Goal: Task Accomplishment & Management: Use online tool/utility

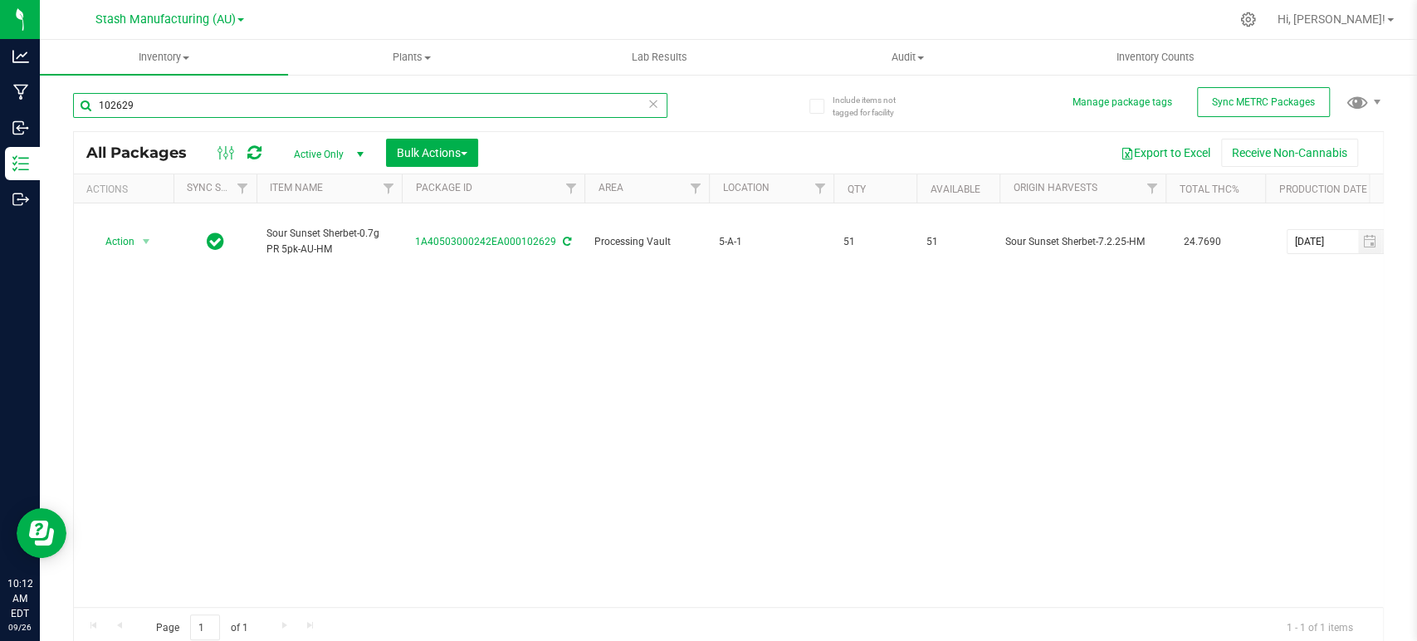
click at [173, 105] on input "102629" at bounding box center [370, 105] width 595 height 25
type input "1"
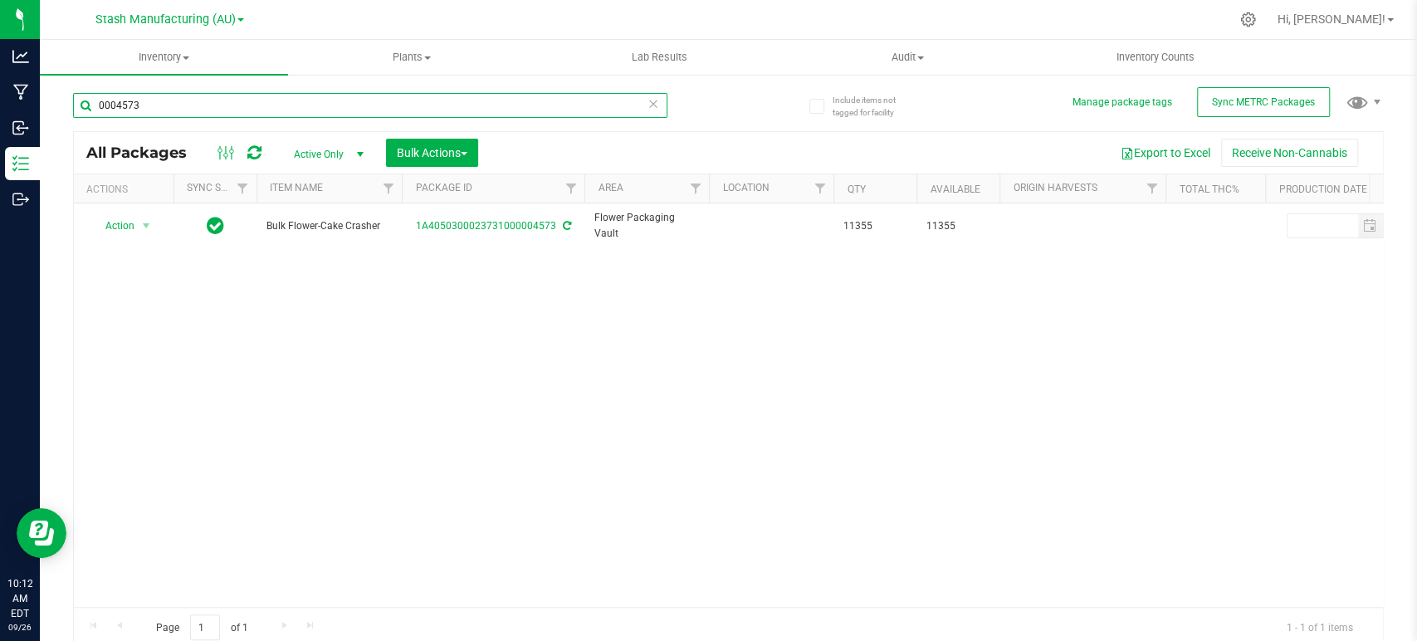
type input "0004573"
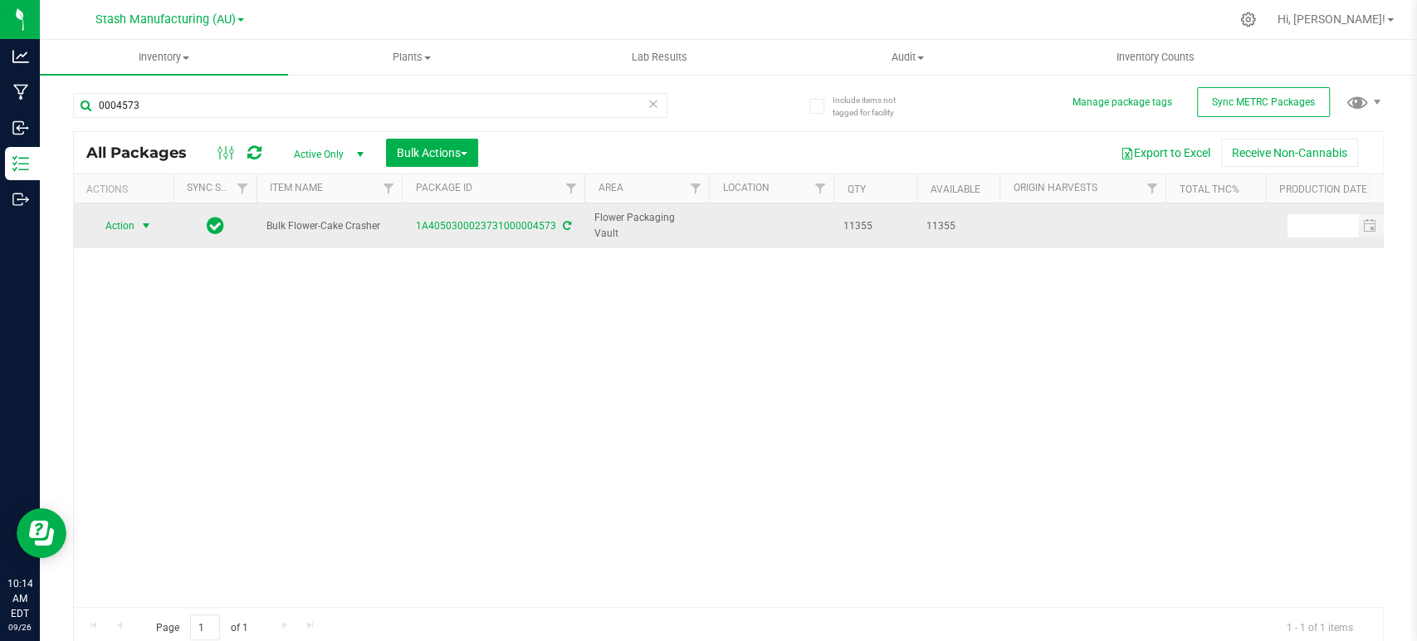
click at [120, 224] on span "Action" at bounding box center [113, 225] width 45 height 23
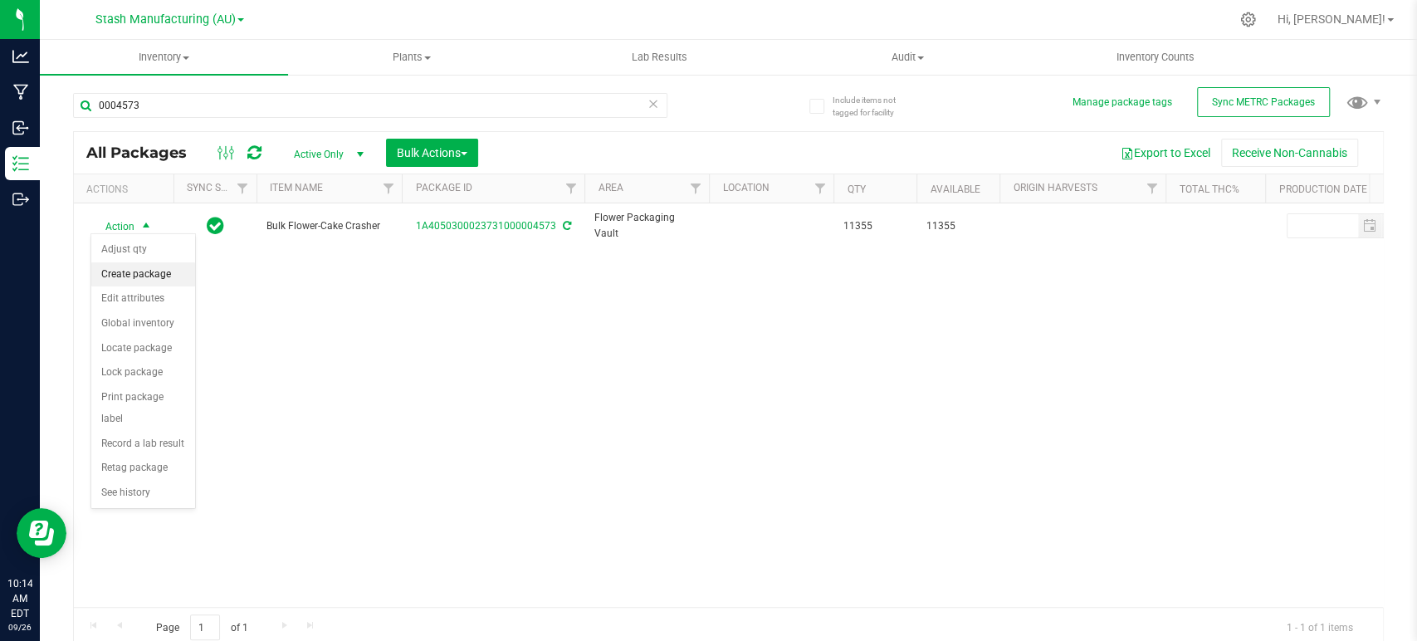
click at [135, 280] on li "Create package" at bounding box center [143, 274] width 104 height 25
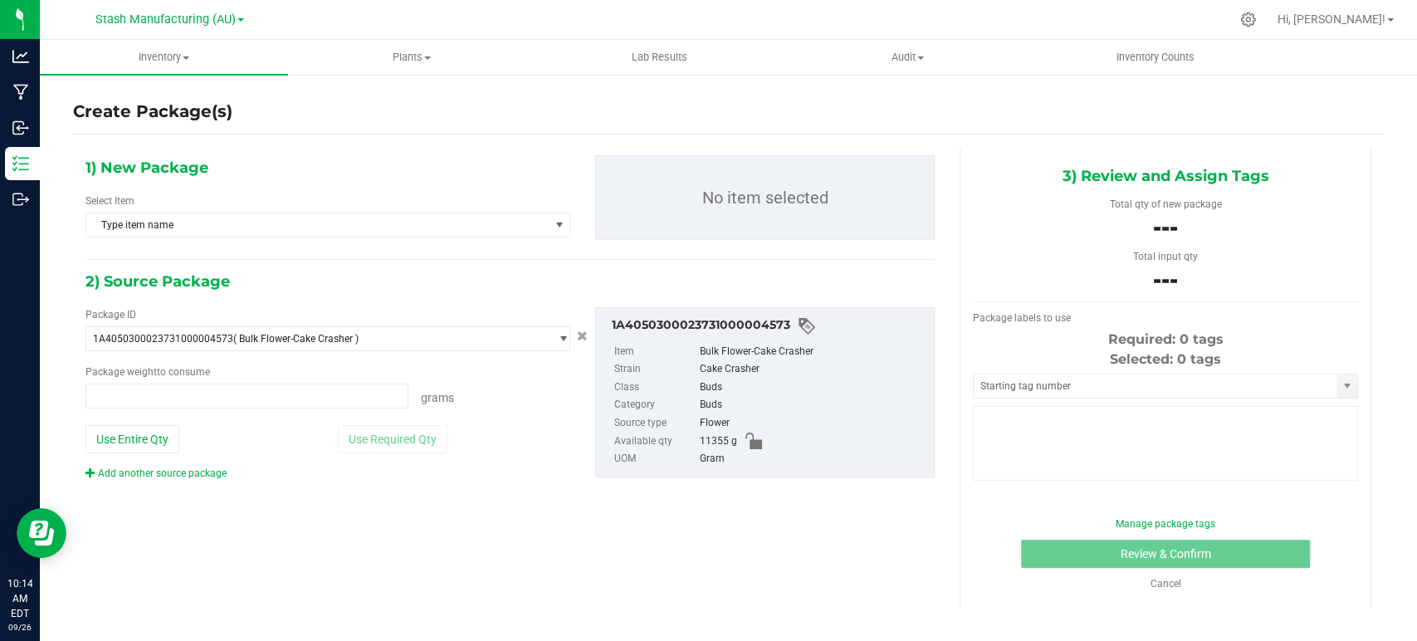
type input "0.0000 g"
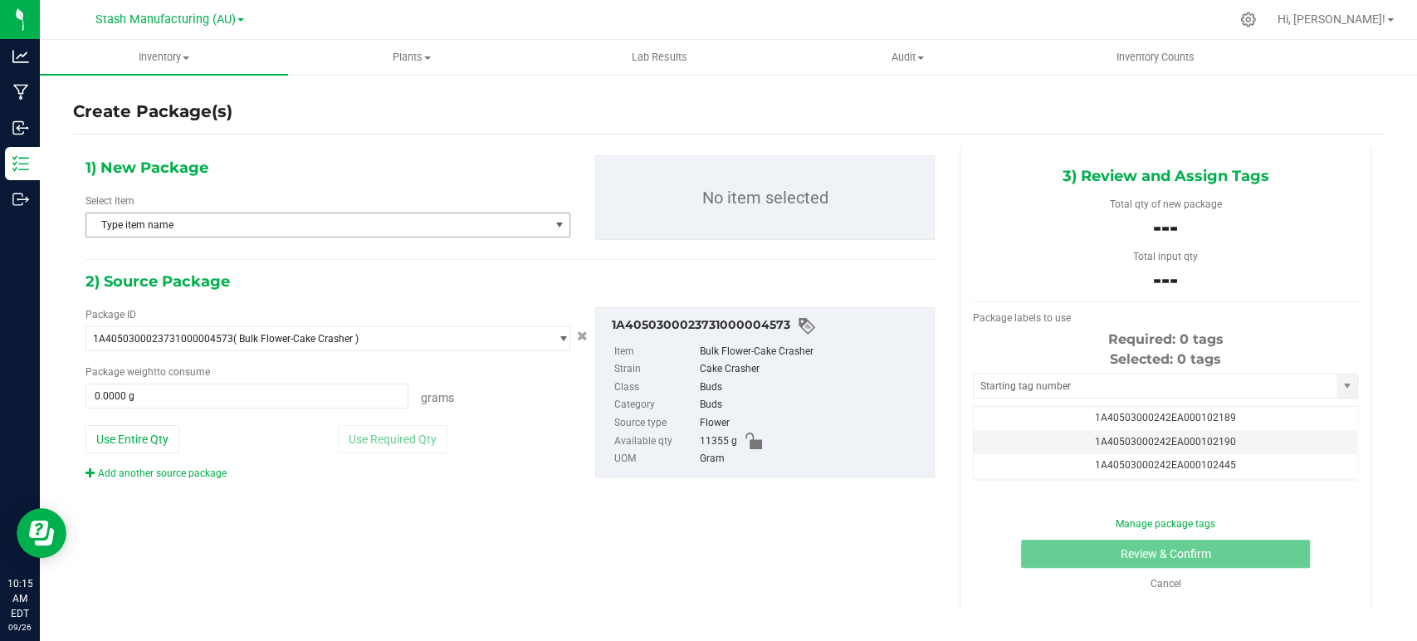
click at [223, 219] on span "Type item name" at bounding box center [317, 224] width 463 height 23
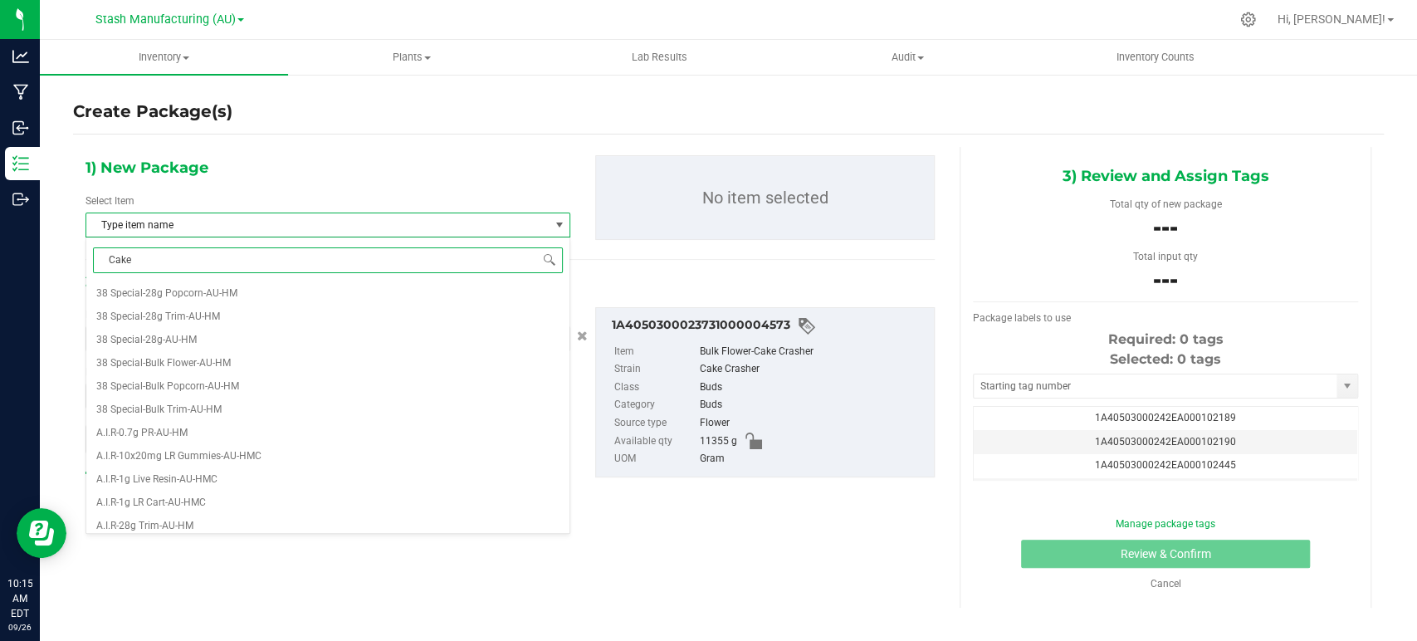
type input "Cake C"
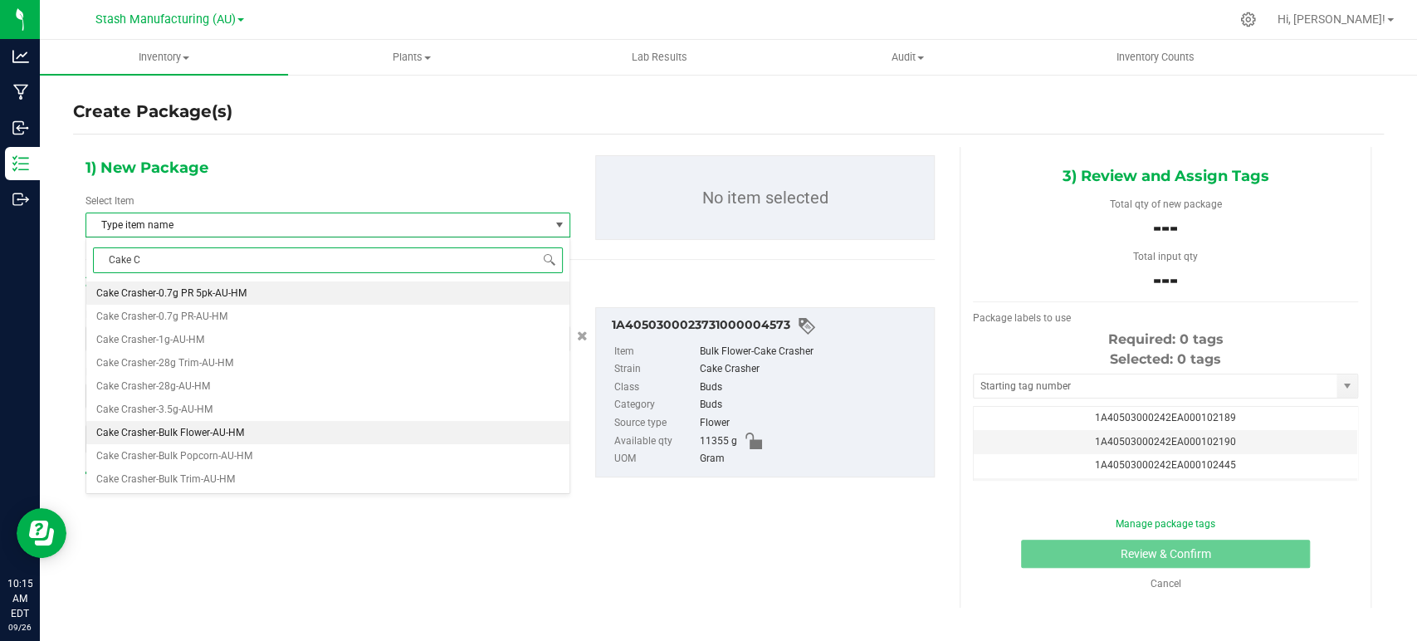
click at [210, 428] on span "Cake Crasher-Bulk Flower-AU-HM" at bounding box center [170, 433] width 148 height 12
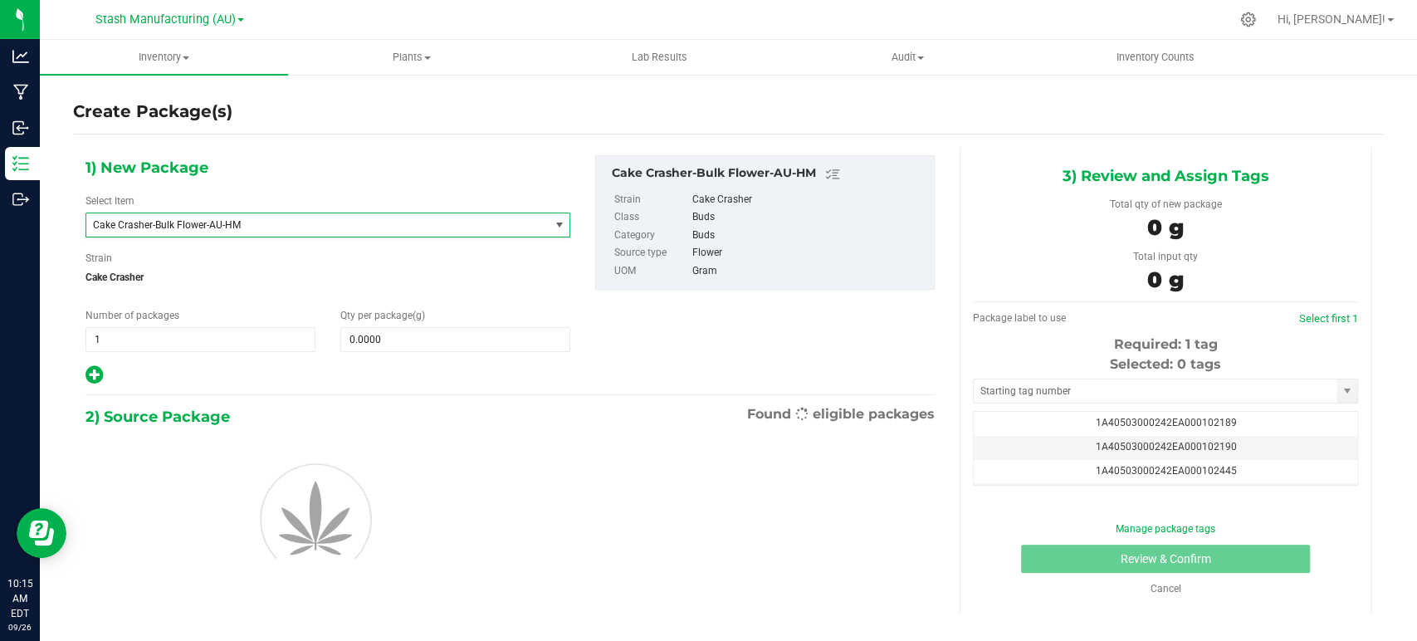
scroll to position [5441, 0]
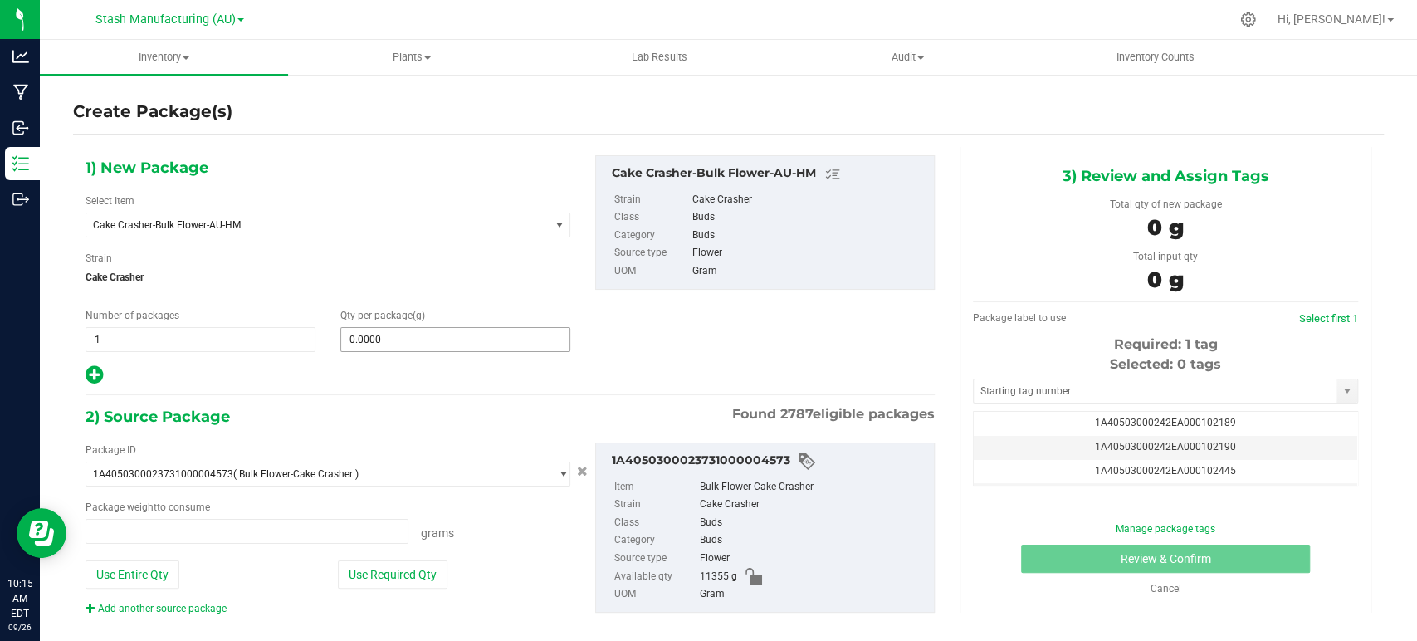
type input "0.0000 g"
click at [396, 338] on input "0.0000" at bounding box center [455, 339] width 228 height 23
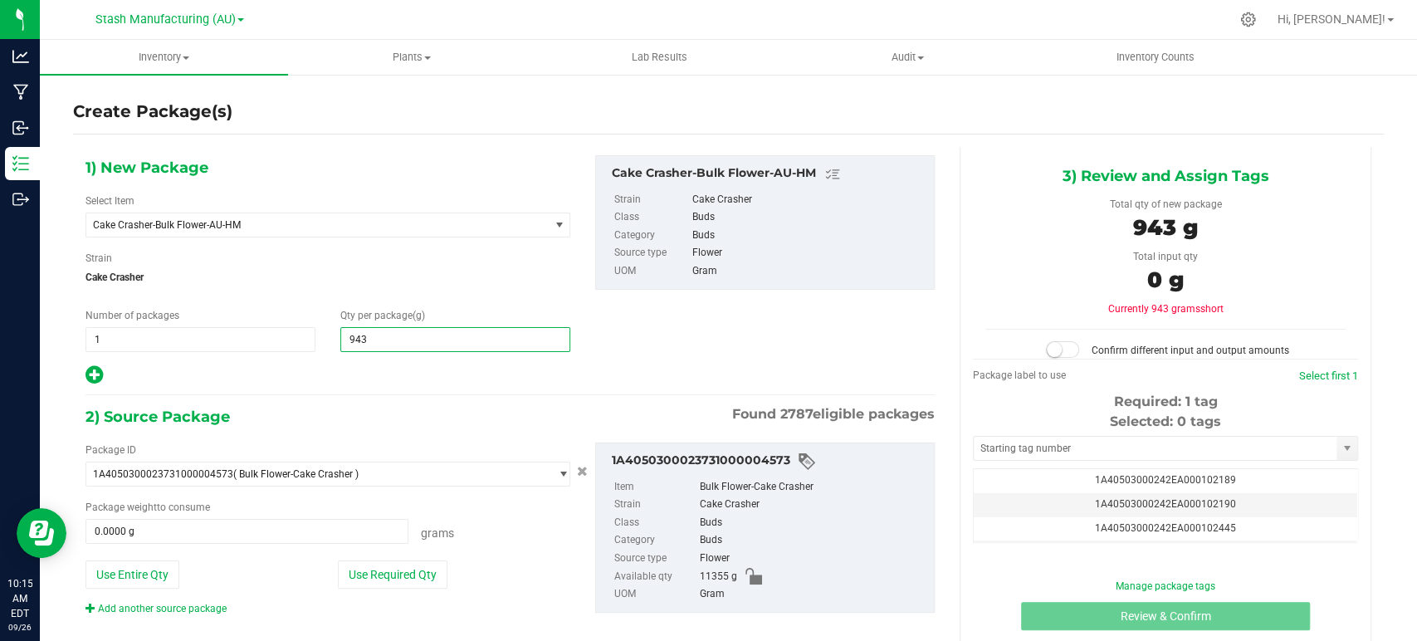
type input "9434"
type input "9,434.0000"
click at [435, 397] on div "1) New Package Select Item Cake Crasher-Bulk Flower-AU-HM Cadillac Rainbows-10x…" at bounding box center [510, 399] width 874 height 504
click at [418, 580] on button "Use Required Qty" at bounding box center [393, 575] width 110 height 28
type input "9434.0000 g"
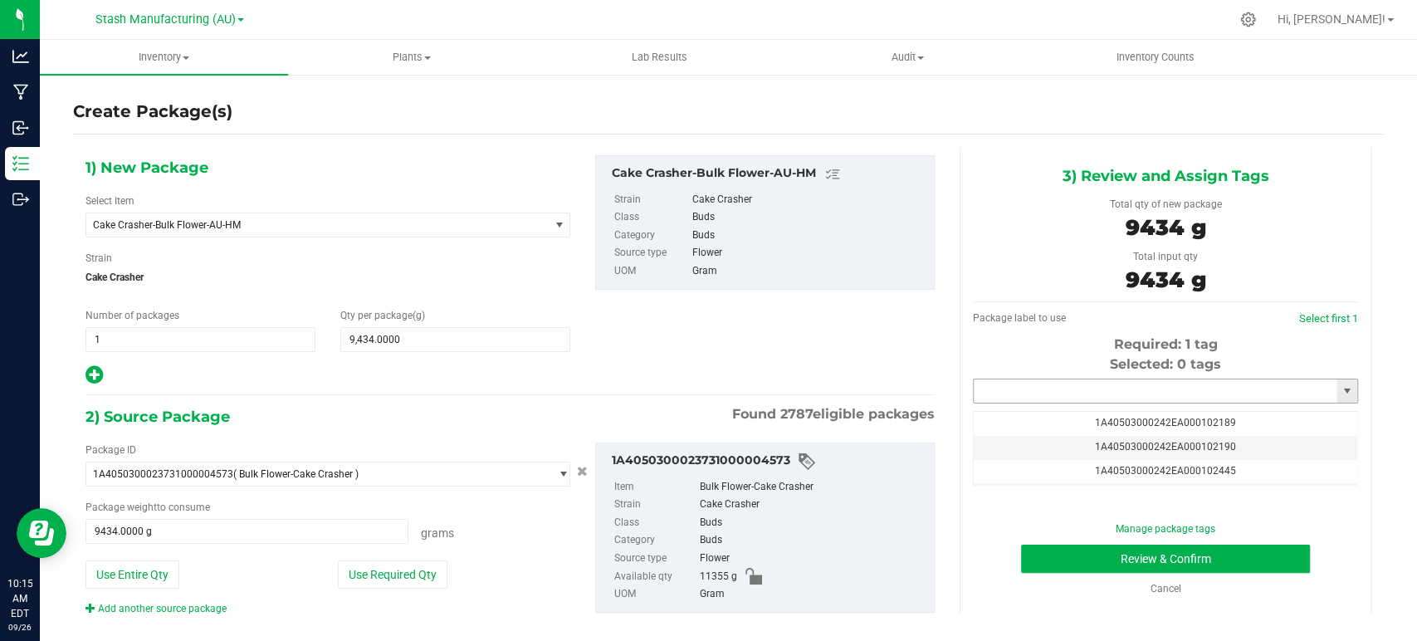
click at [1149, 386] on input "text" at bounding box center [1155, 390] width 363 height 23
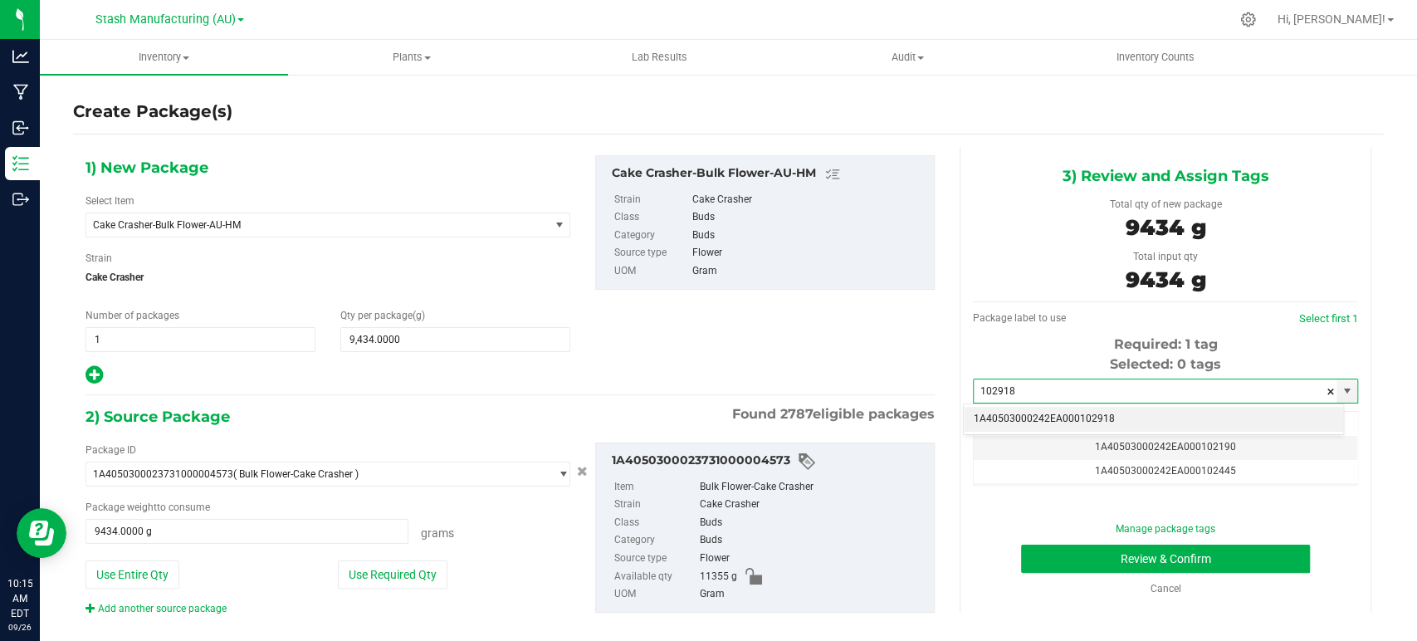
click at [1126, 417] on li "1A40503000242EA000102918" at bounding box center [1153, 419] width 379 height 25
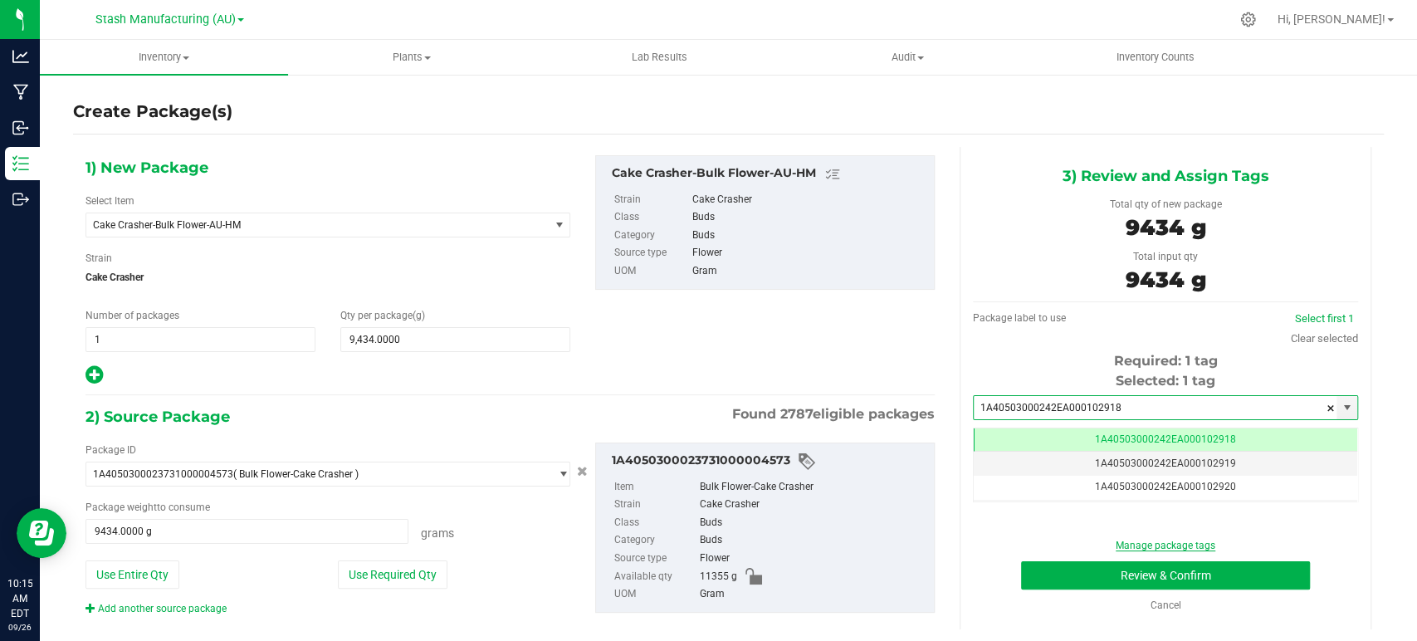
scroll to position [0, 0]
type input "1A40503000242EA000102918"
click at [1175, 572] on button "Review & Confirm" at bounding box center [1165, 575] width 288 height 28
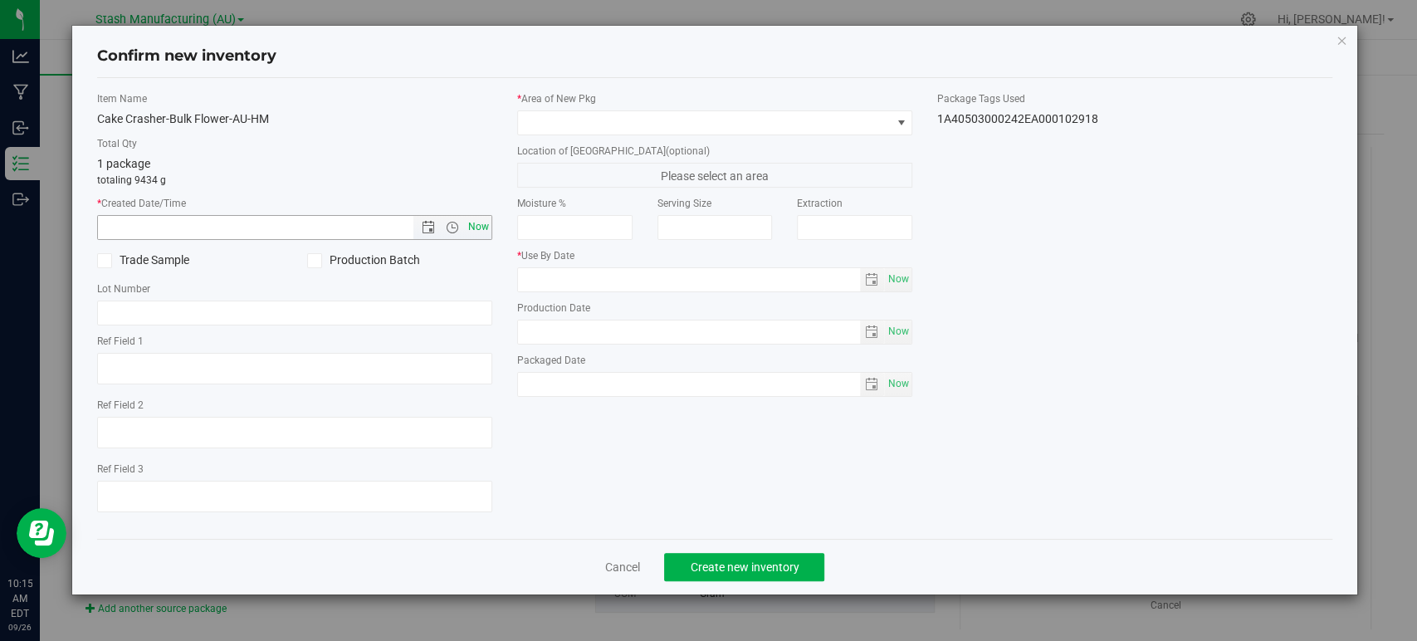
click at [480, 229] on span "Now" at bounding box center [479, 227] width 28 height 24
type input "[DATE] 10:15 AM"
click at [587, 108] on div "* Area of [GEOGRAPHIC_DATA]" at bounding box center [714, 113] width 395 height 44
click at [579, 126] on span at bounding box center [704, 122] width 373 height 23
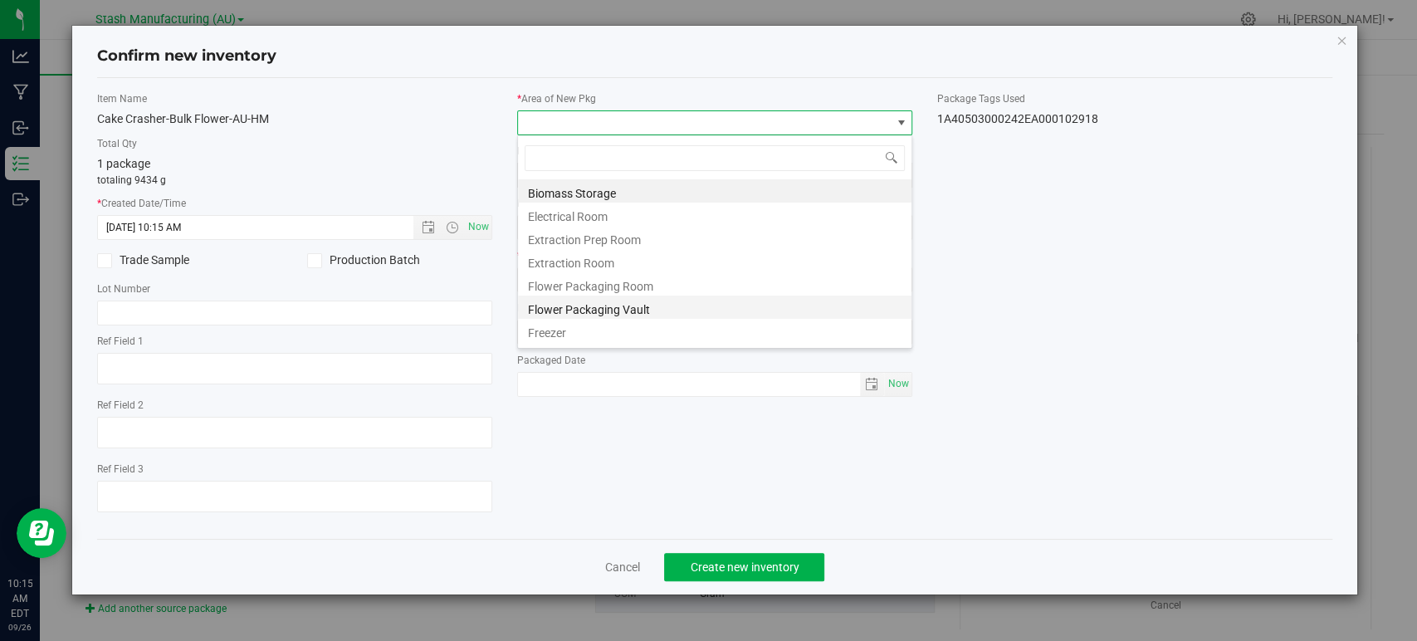
click at [615, 308] on li "Flower Packaging Vault" at bounding box center [715, 307] width 394 height 23
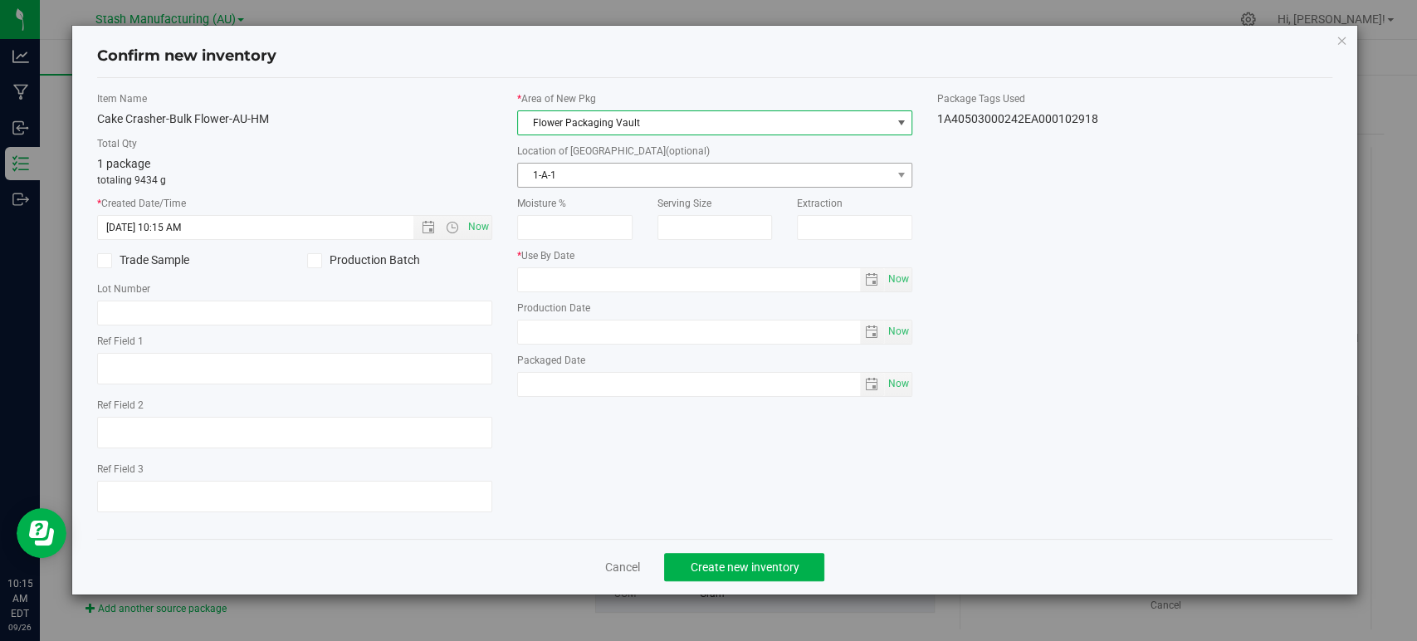
click at [579, 169] on span "1-A-1" at bounding box center [704, 175] width 373 height 23
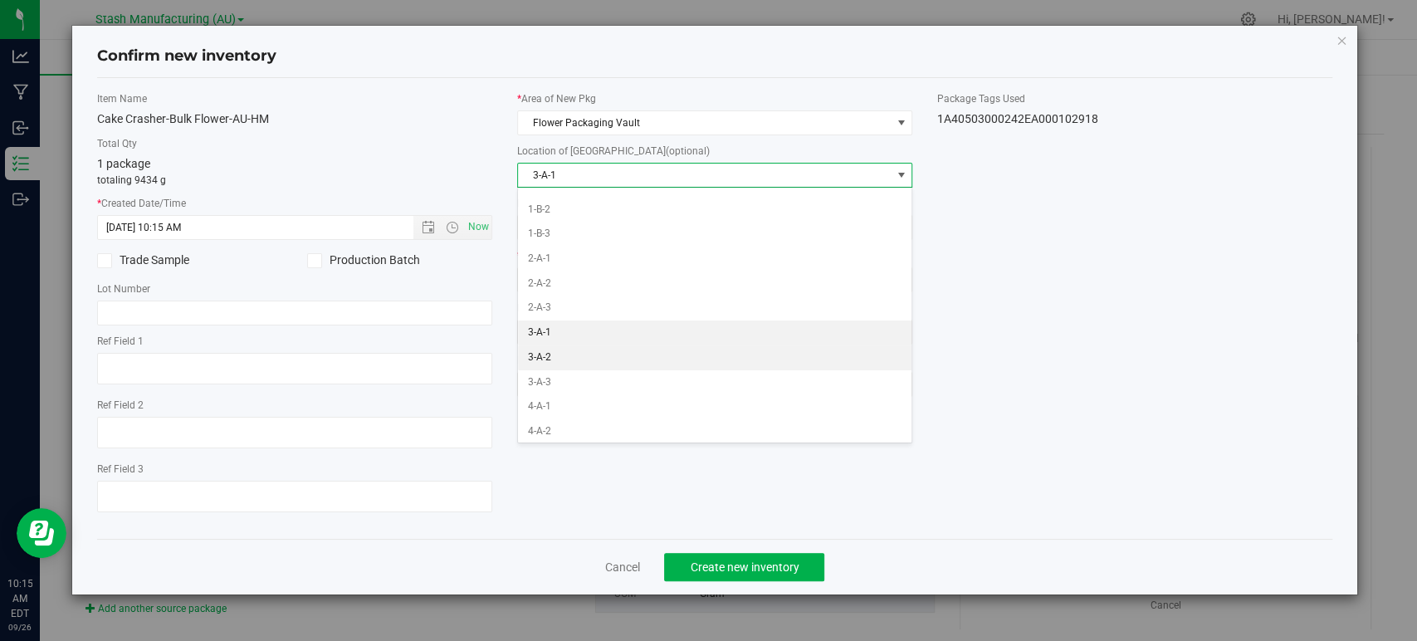
click at [542, 356] on li "3-A-2" at bounding box center [715, 357] width 394 height 25
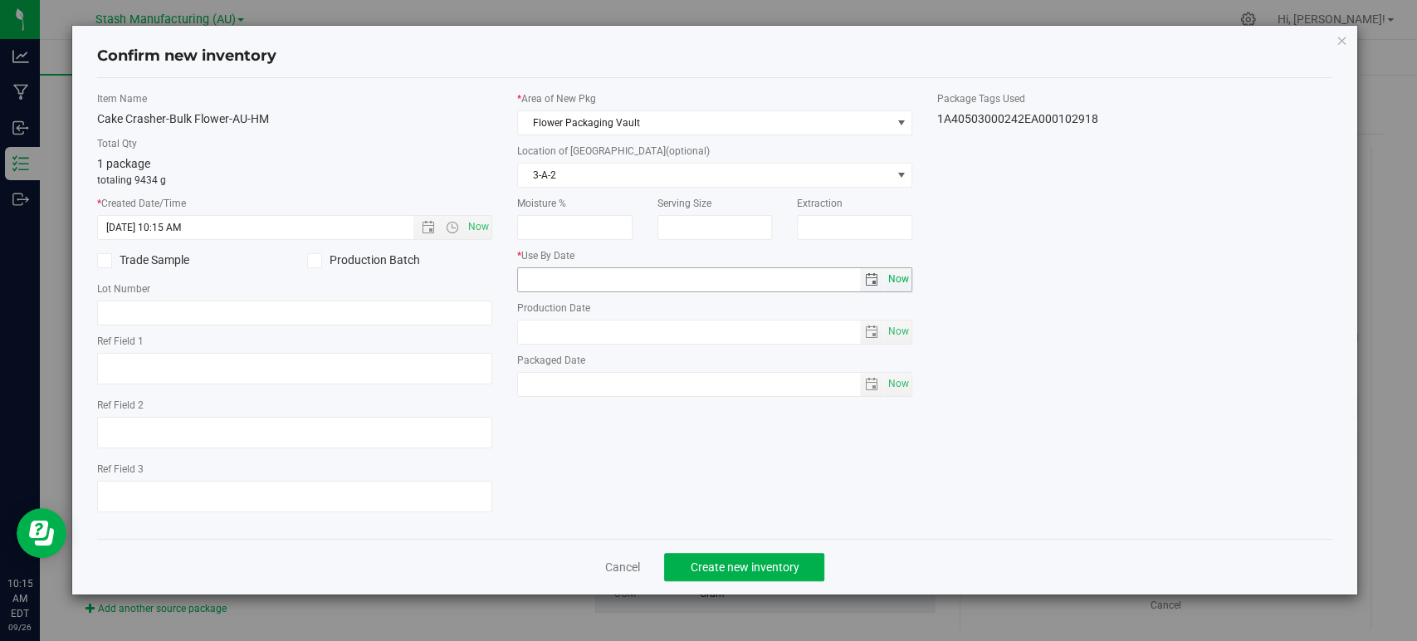
click at [907, 284] on span "Now" at bounding box center [899, 279] width 28 height 24
click at [546, 276] on input "[DATE]" at bounding box center [689, 279] width 342 height 23
type input "[DATE]"
click at [982, 389] on div "Item Name Cake Crasher-Bulk Flower-AU-HM Total Qty 1 package totaling 9434 g * …" at bounding box center [715, 308] width 1261 height 434
click at [791, 561] on span "Create new inventory" at bounding box center [744, 567] width 109 height 13
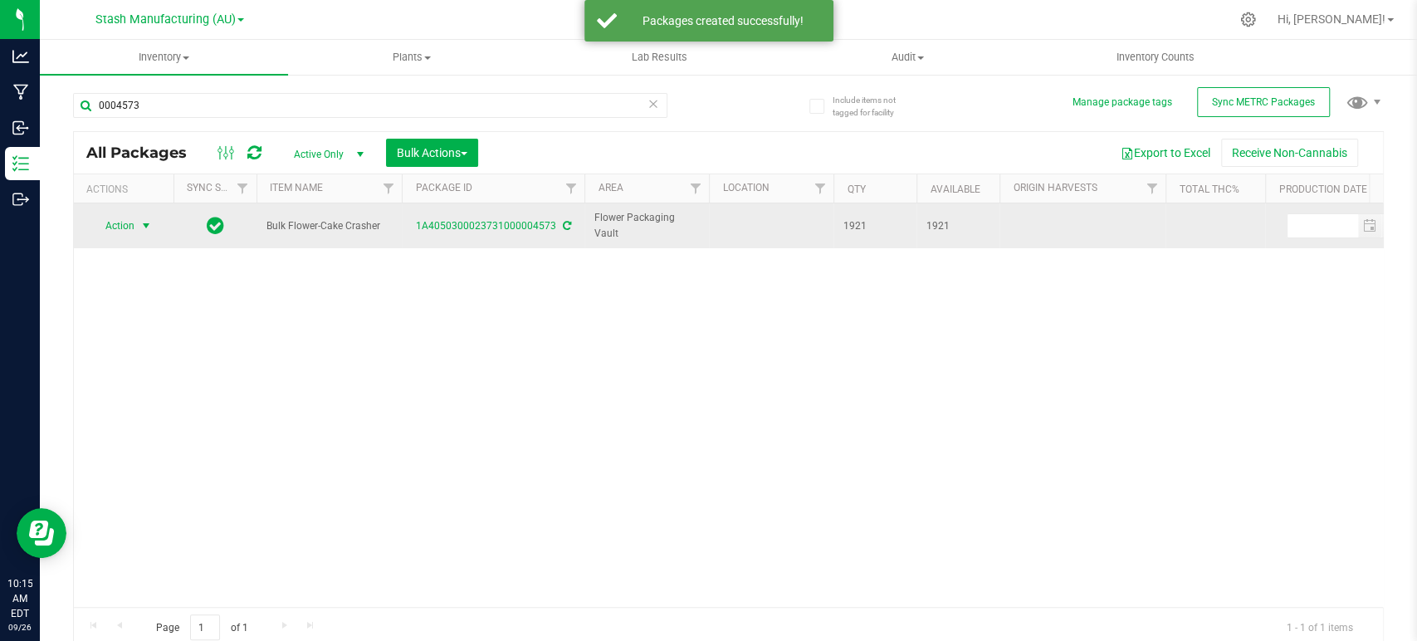
click at [136, 224] on span "select" at bounding box center [146, 225] width 21 height 23
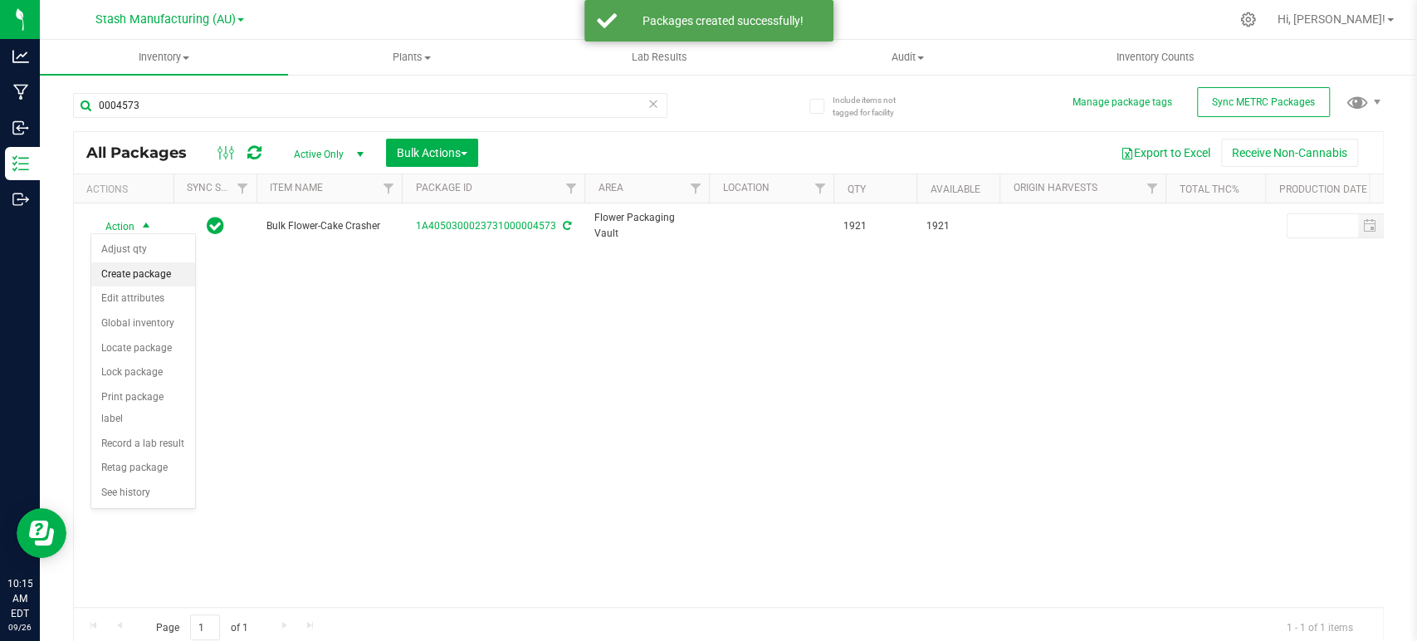
click at [154, 268] on li "Create package" at bounding box center [143, 274] width 104 height 25
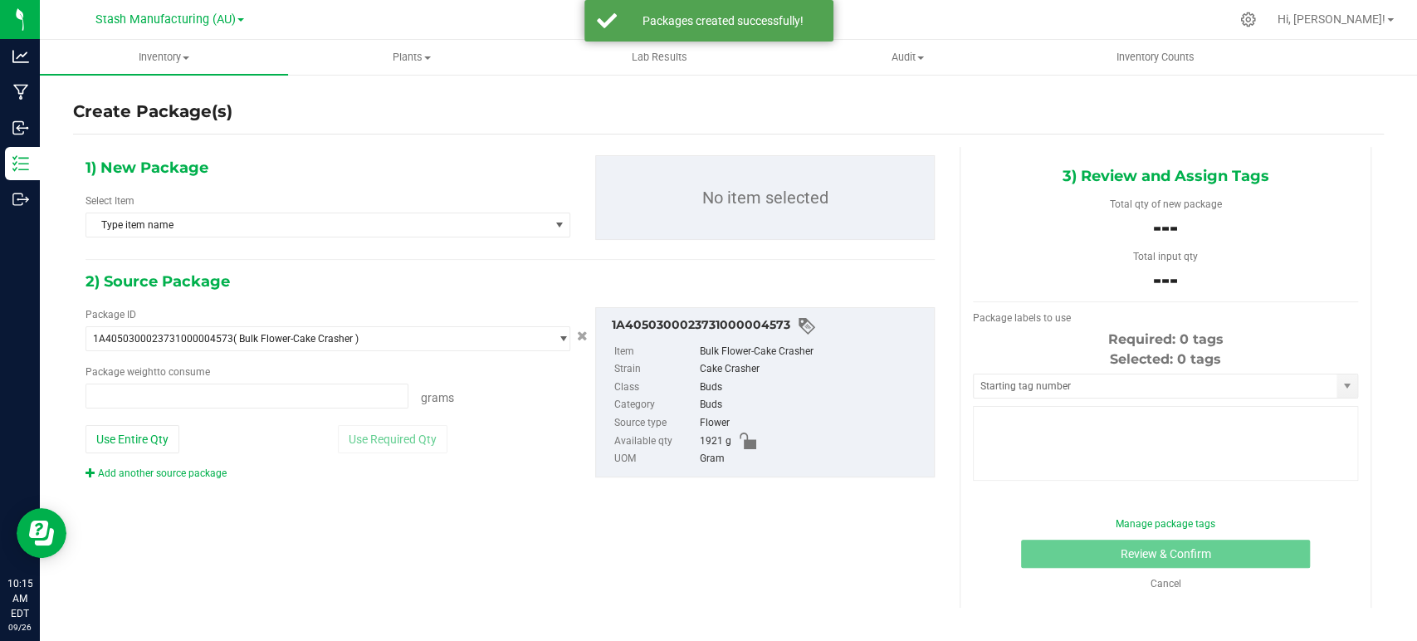
type input "0.0000 g"
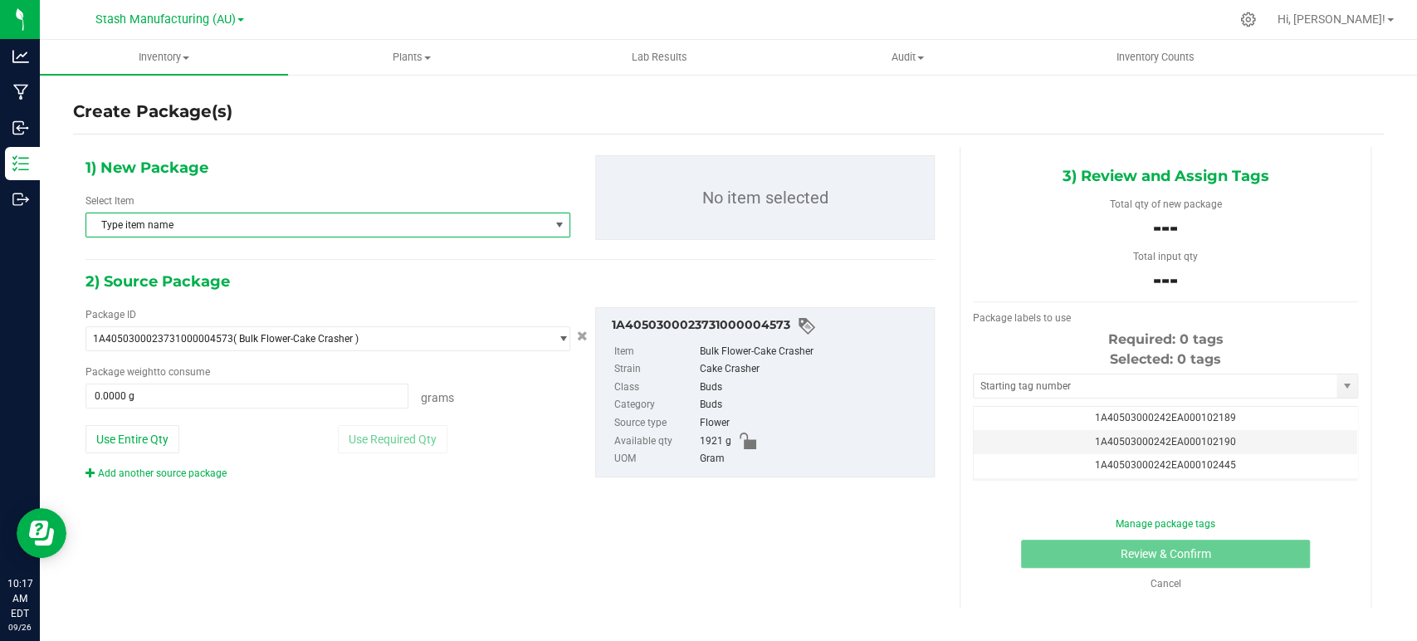
click at [188, 225] on span "Type item name" at bounding box center [317, 224] width 463 height 23
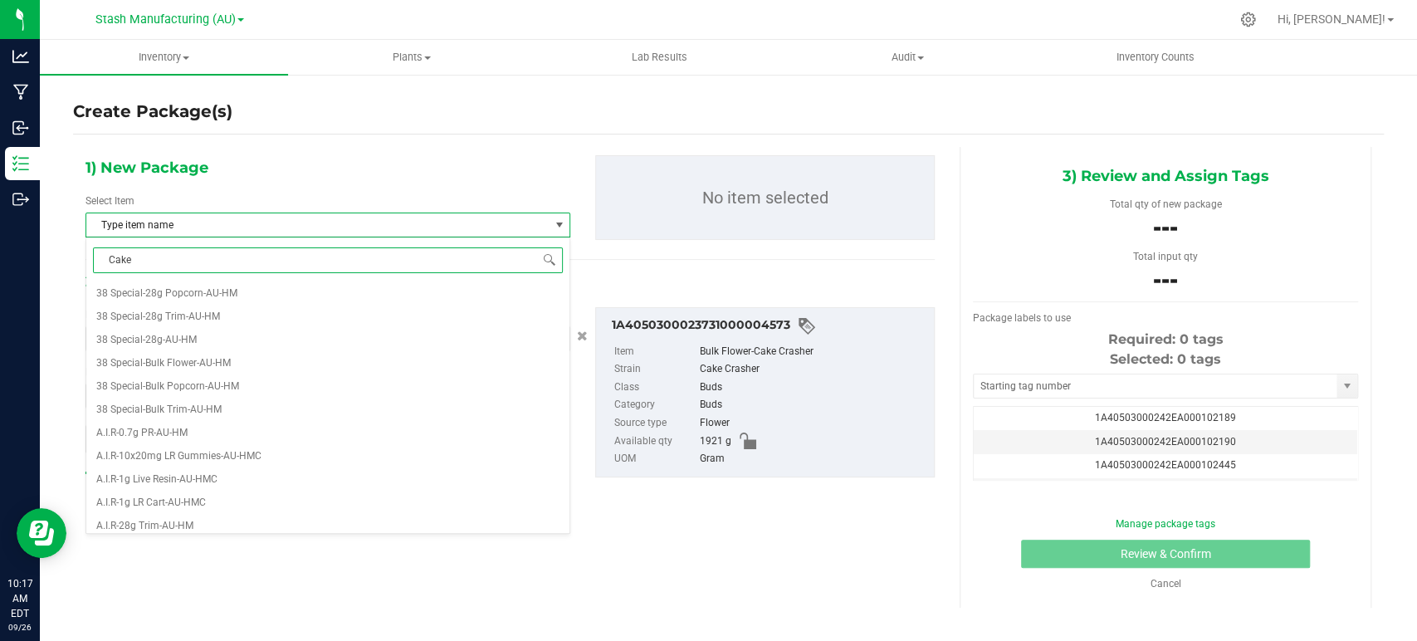
type input "Cake C"
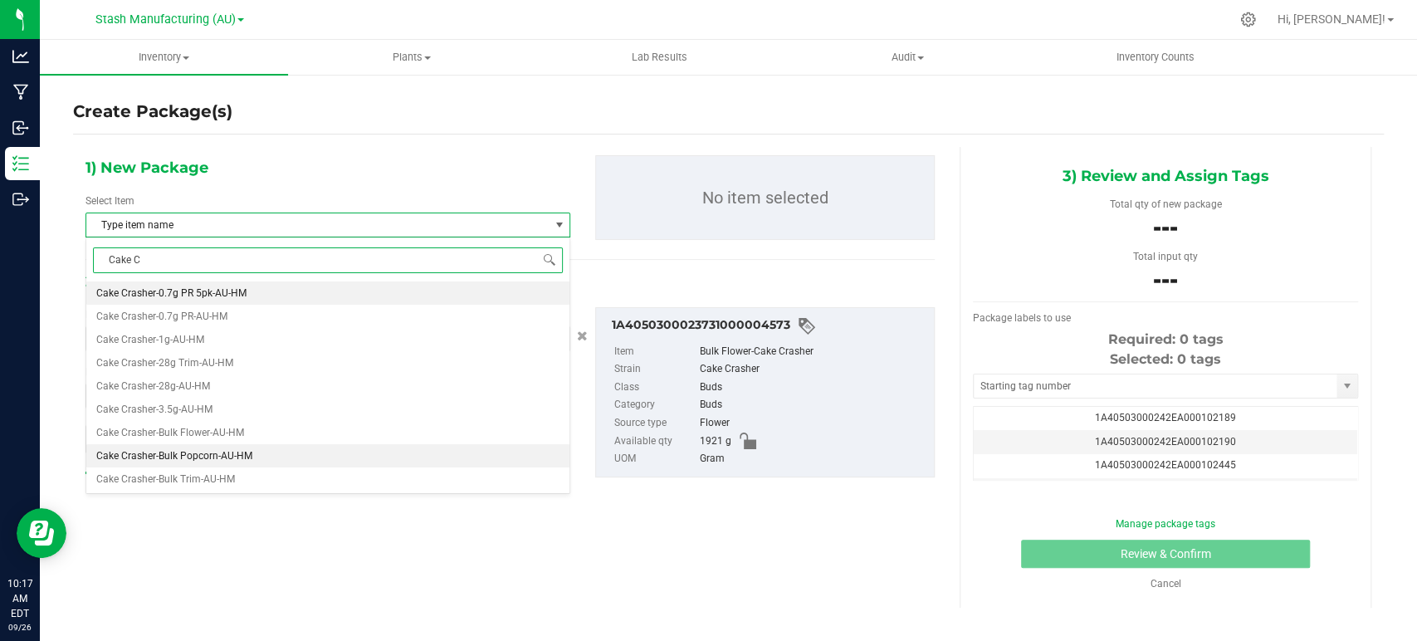
click at [204, 448] on li "Cake Crasher-Bulk Popcorn-AU-HM" at bounding box center [327, 455] width 483 height 23
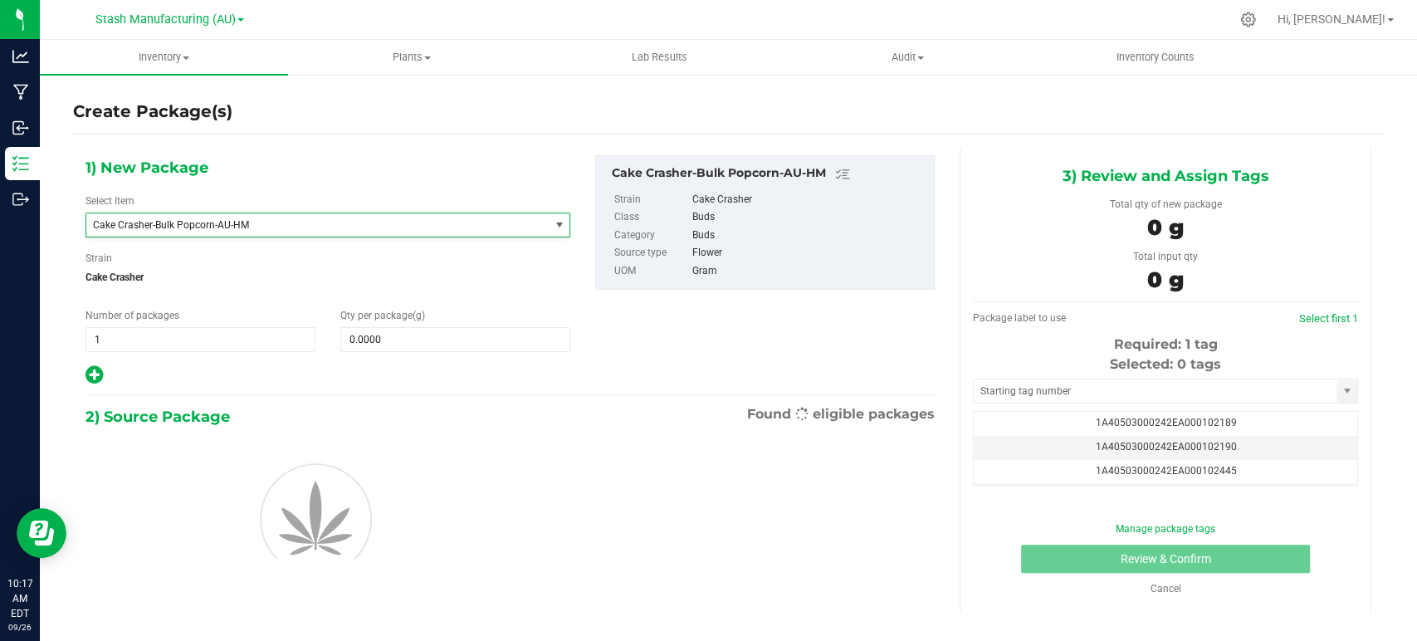
scroll to position [5464, 0]
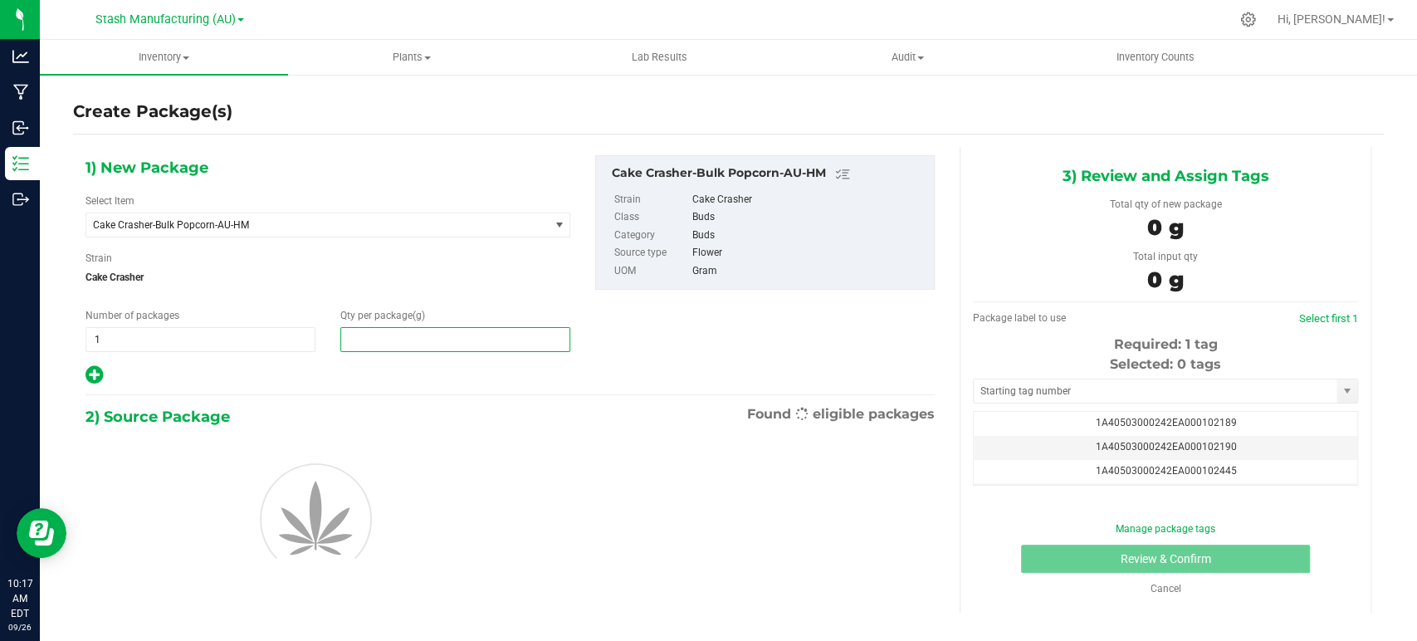
click at [378, 342] on span at bounding box center [455, 339] width 230 height 25
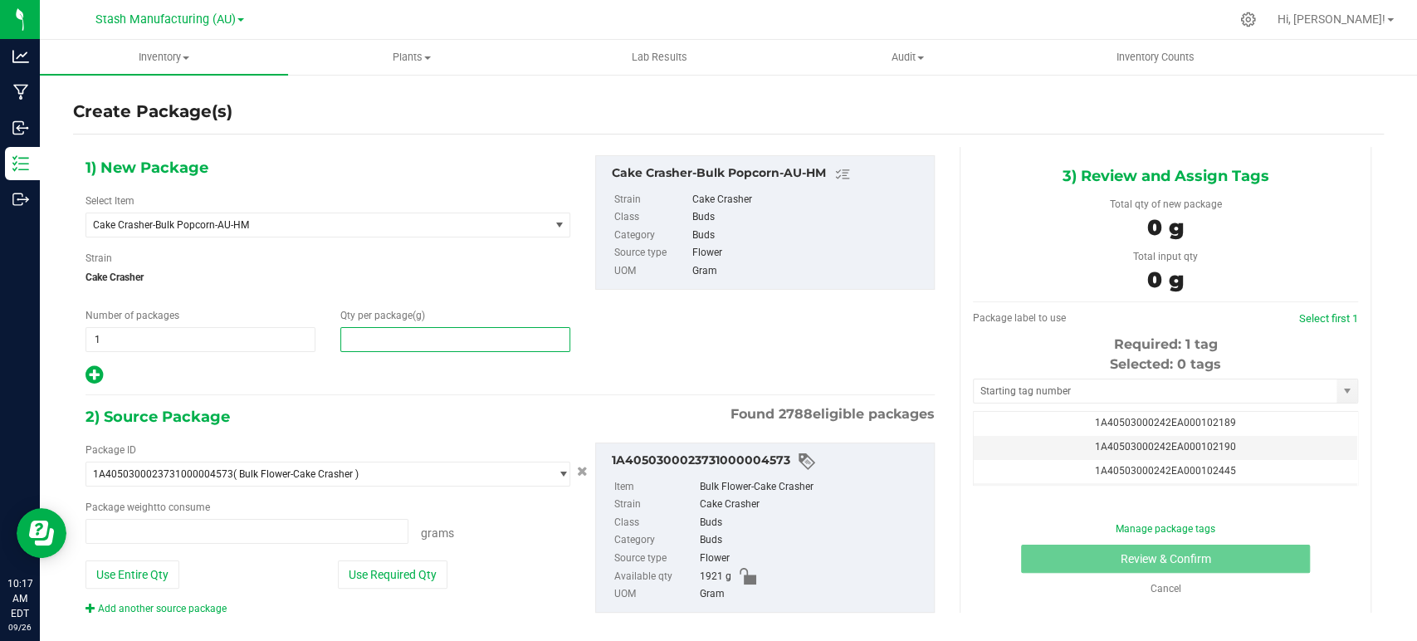
type input "0.0000 g"
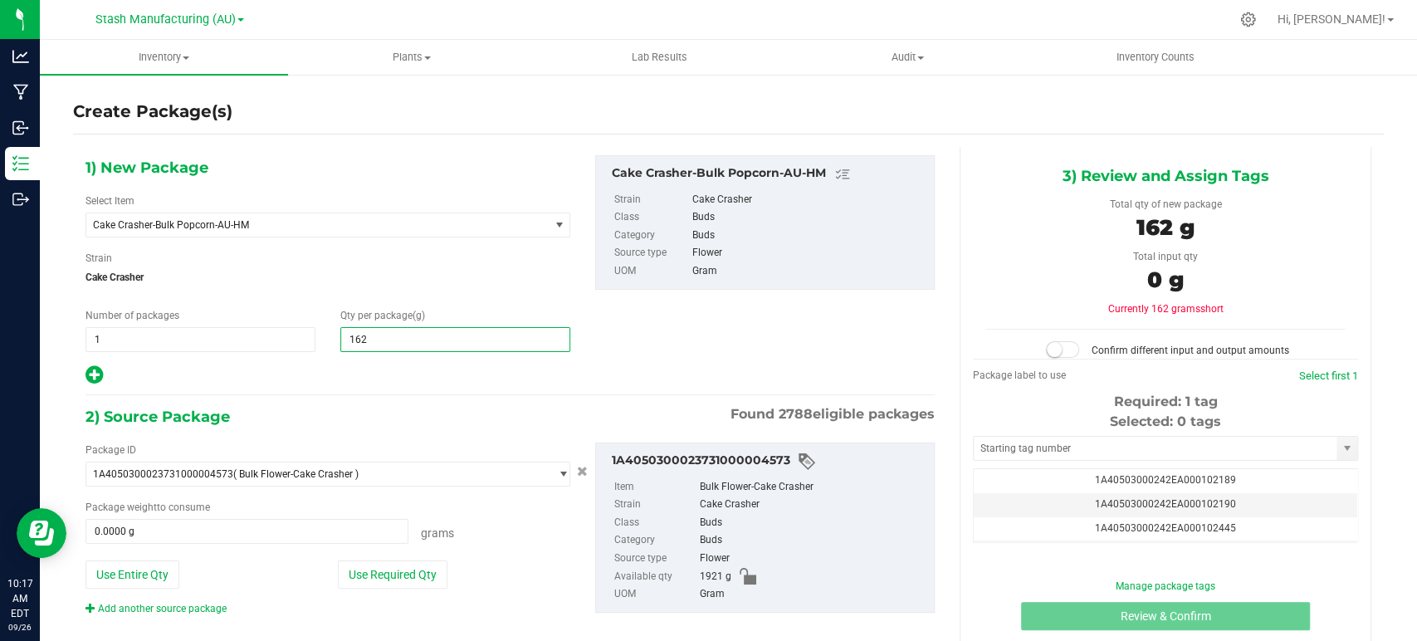
type input "1624"
type input "1,624.0000"
click at [349, 422] on div "2) Source Package Found 2788 eligible packages" at bounding box center [510, 416] width 849 height 25
click at [379, 575] on button "Use Required Qty" at bounding box center [393, 575] width 110 height 28
type input "1624.0000 g"
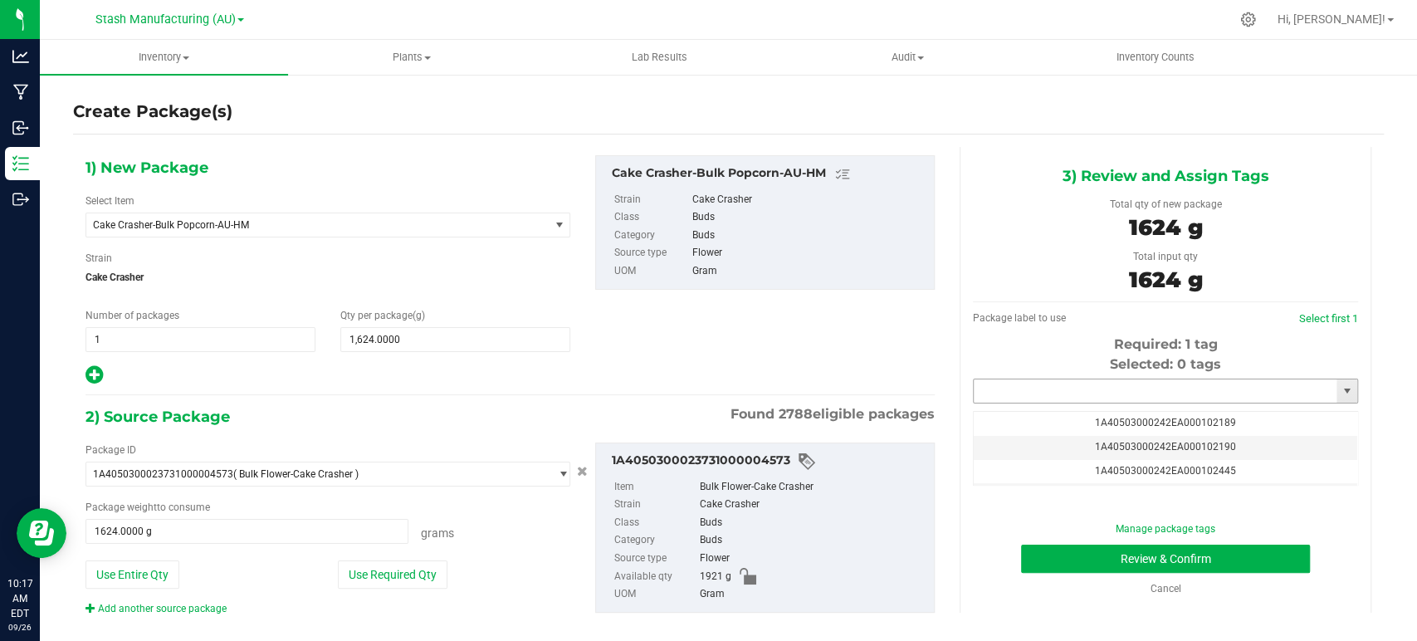
click at [1136, 392] on input "text" at bounding box center [1155, 390] width 363 height 23
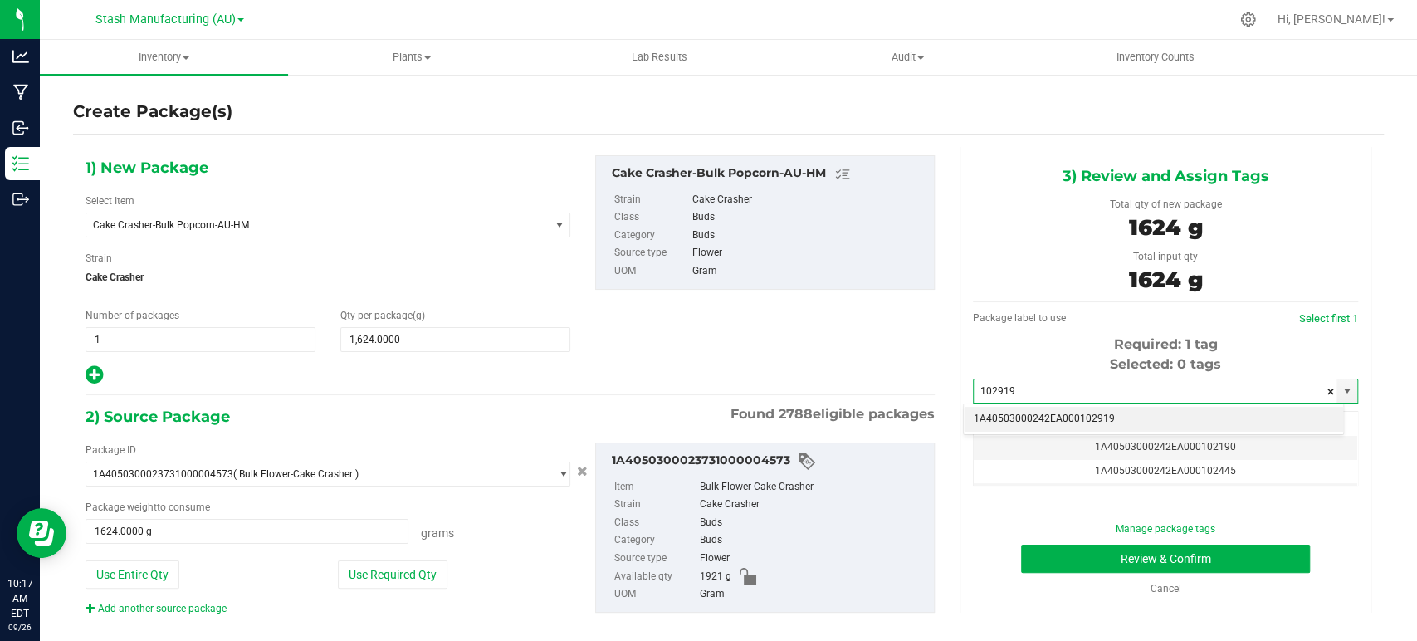
click at [1109, 421] on li "1A40503000242EA000102919" at bounding box center [1153, 419] width 379 height 25
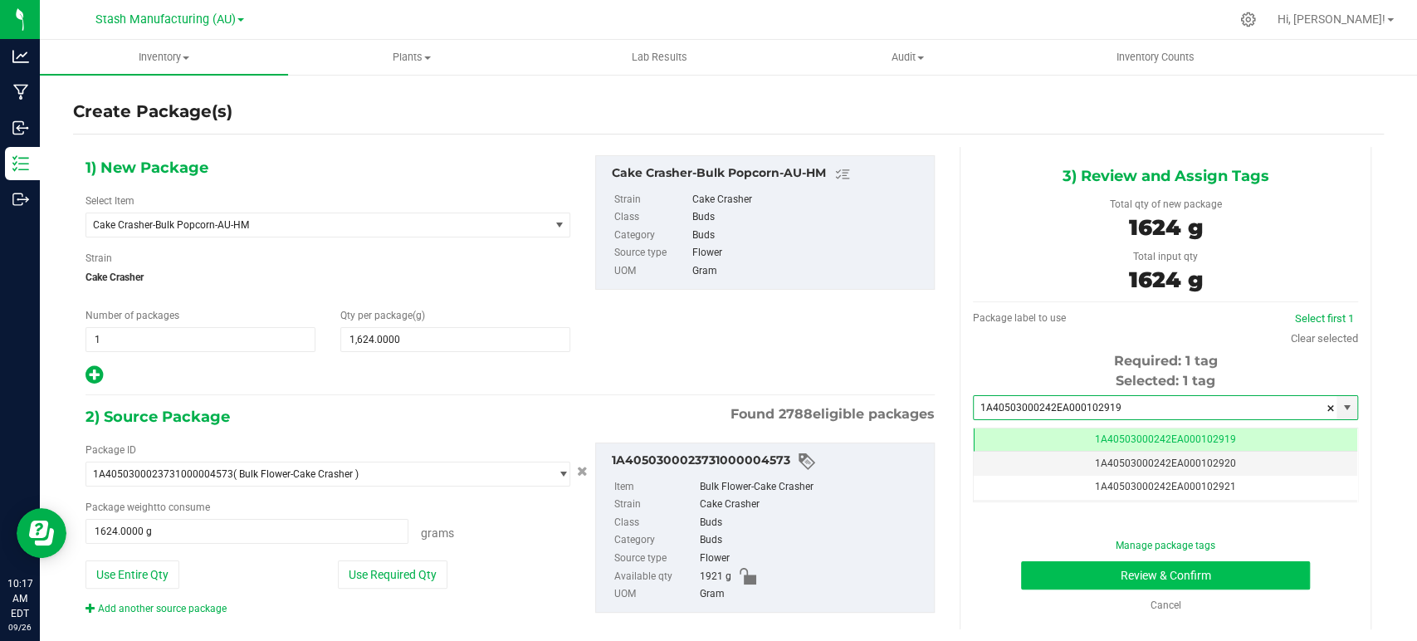
scroll to position [0, 0]
type input "1A40503000242EA000102919"
click at [1169, 570] on button "Review & Confirm" at bounding box center [1165, 575] width 288 height 28
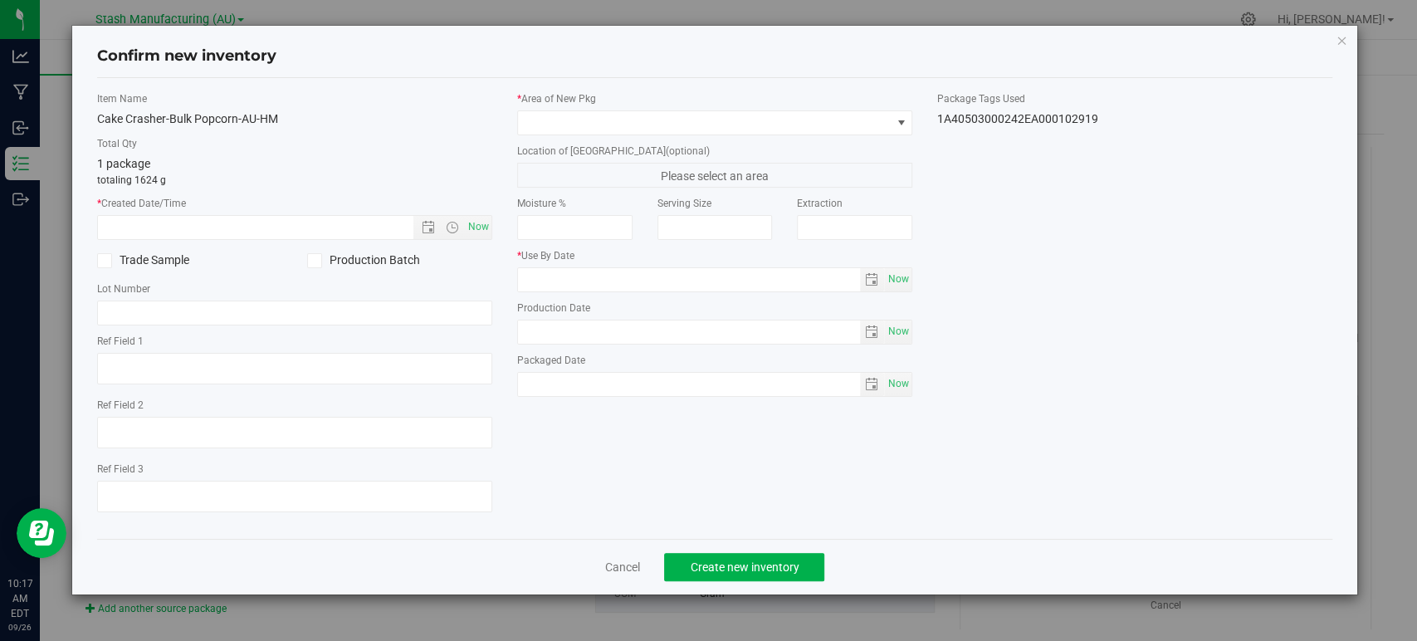
click at [492, 231] on div "Item Name Cake Crasher-Bulk Popcorn-AU-HM Total Qty 1 package totaling 1624 g *…" at bounding box center [295, 308] width 420 height 434
click at [487, 227] on span "Now" at bounding box center [479, 227] width 28 height 24
type input "[DATE] 10:17 AM"
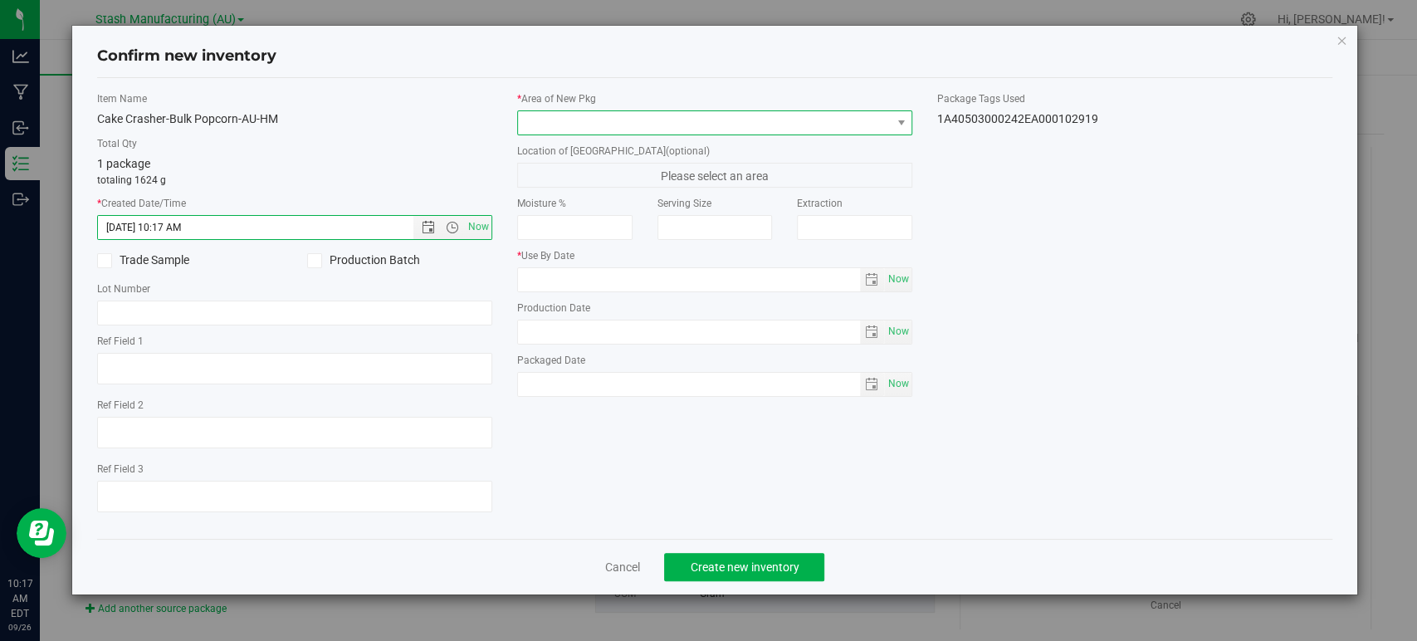
click at [577, 118] on span at bounding box center [704, 122] width 373 height 23
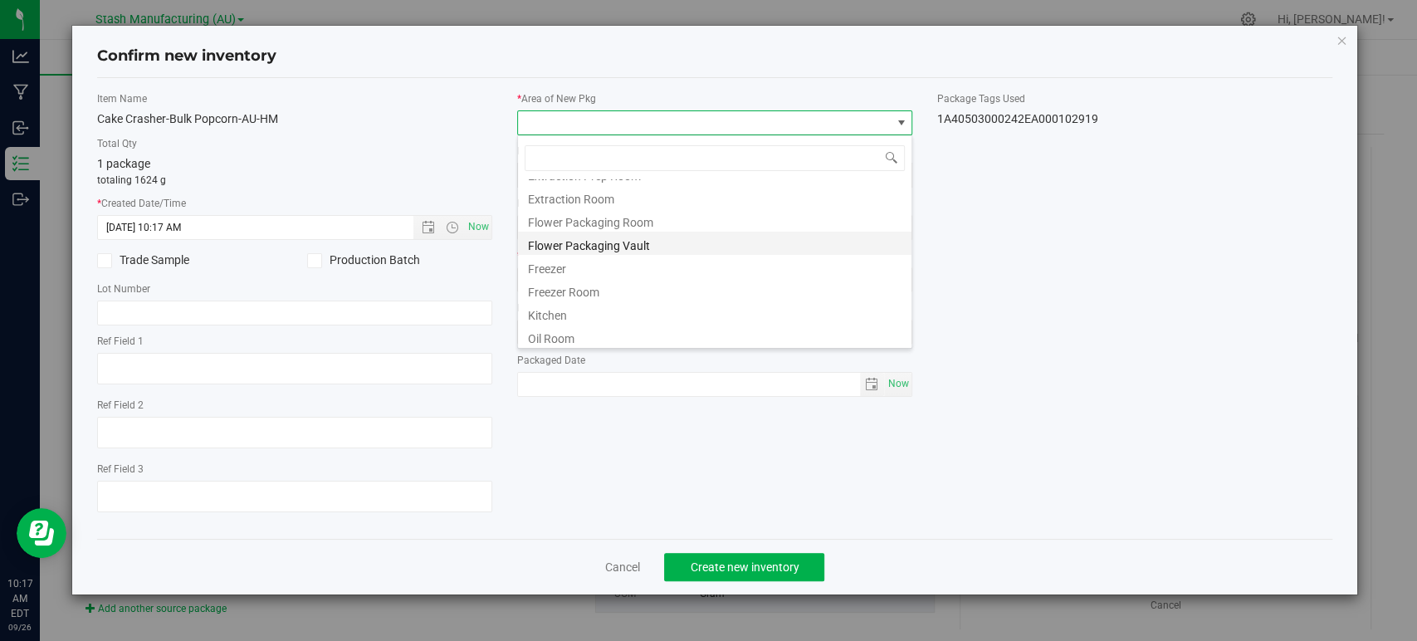
scroll to position [92, 0]
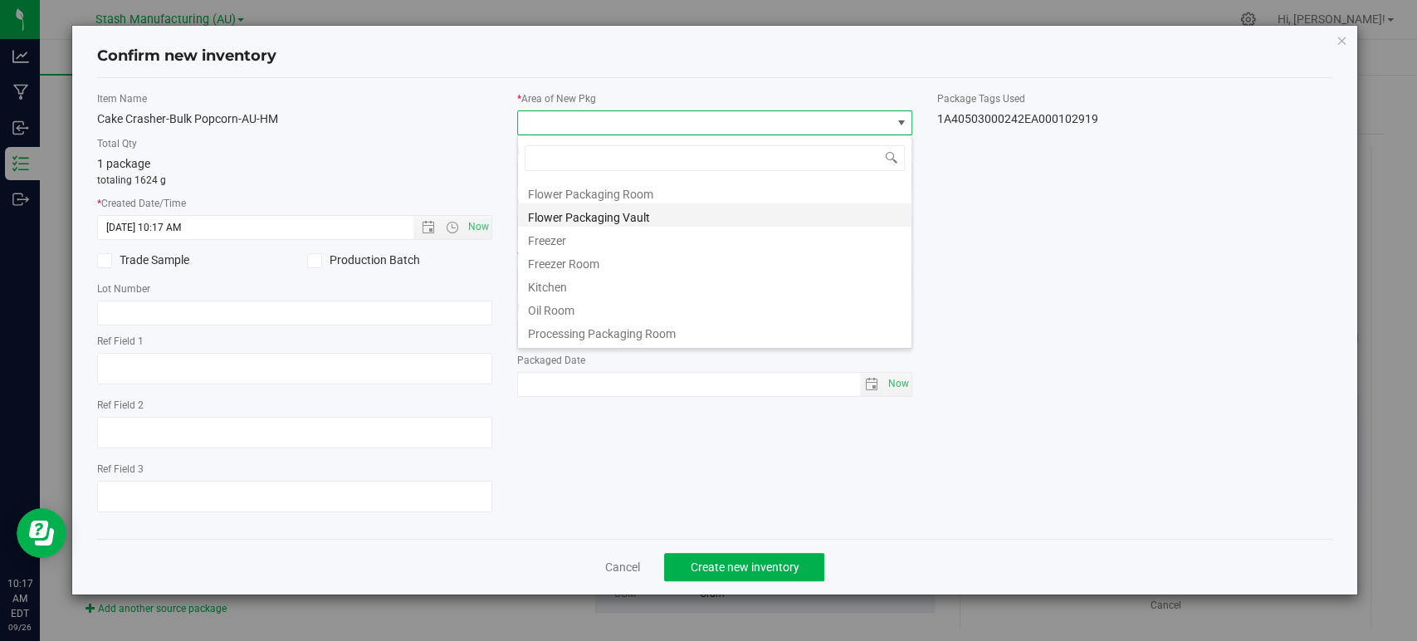
click at [595, 211] on li "Flower Packaging Vault" at bounding box center [715, 214] width 394 height 23
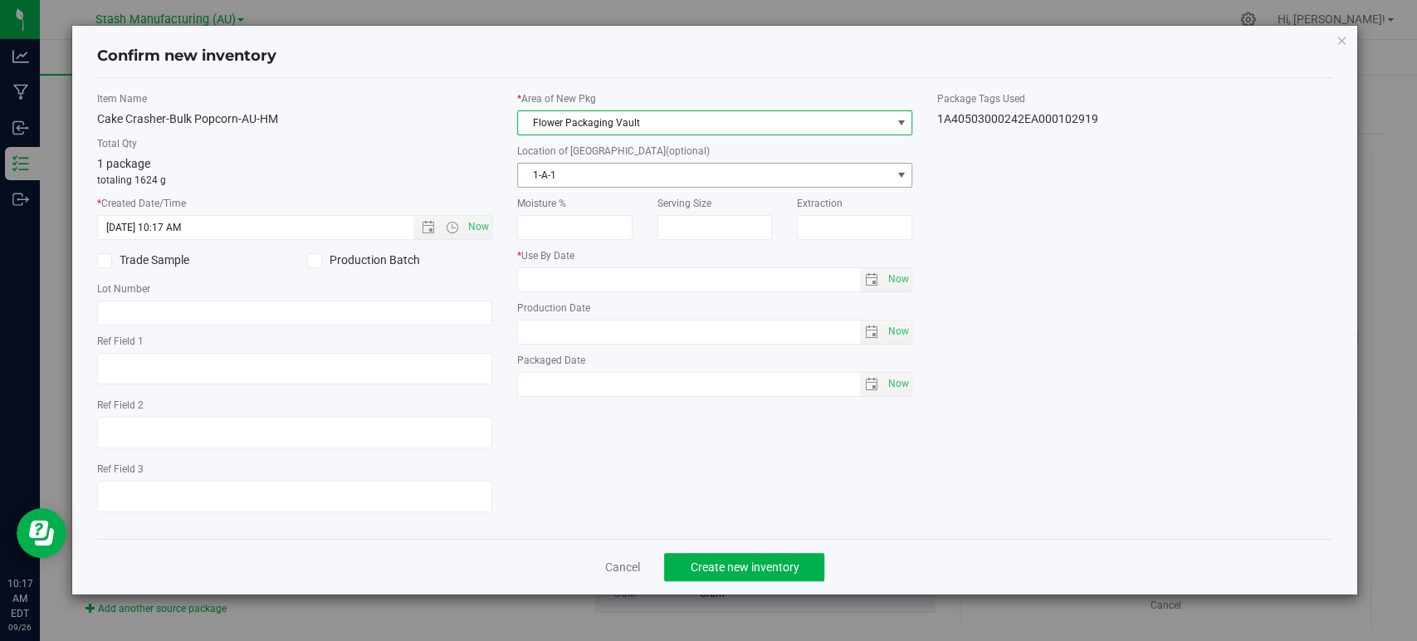
click at [559, 175] on span "1-A-1" at bounding box center [704, 175] width 373 height 23
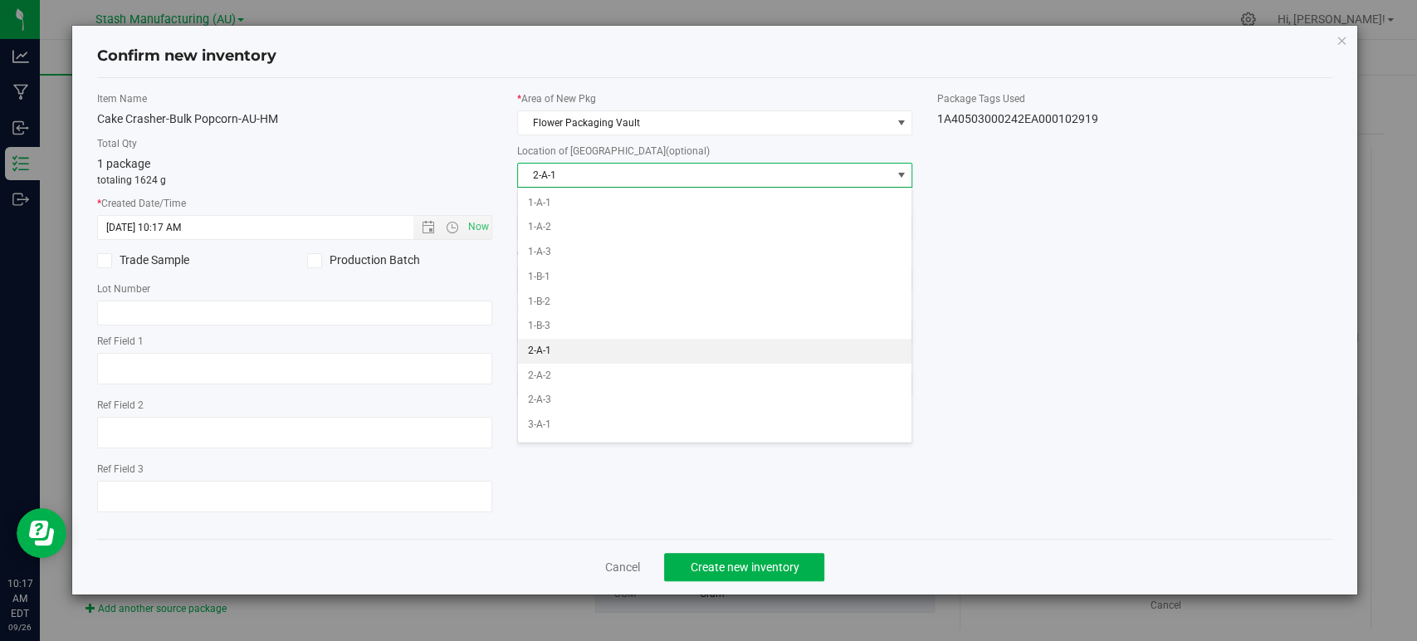
click at [546, 357] on li "2-A-1" at bounding box center [715, 351] width 394 height 25
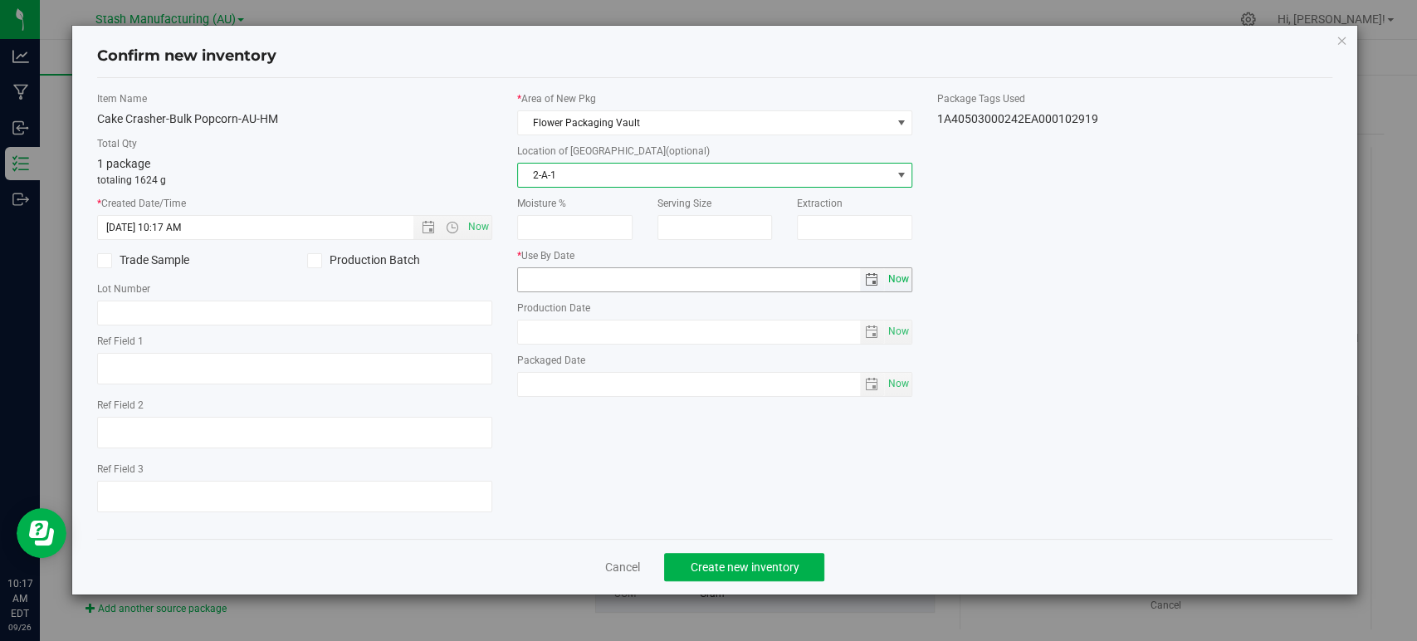
click at [904, 280] on span "Now" at bounding box center [899, 279] width 28 height 24
click at [548, 277] on input "[DATE]" at bounding box center [689, 279] width 342 height 23
type input "[DATE]"
click at [1016, 296] on div "Item Name Cake Crasher-Bulk Popcorn-AU-HM Total Qty 1 package totaling 1624 g *…" at bounding box center [715, 308] width 1261 height 434
drag, startPoint x: 760, startPoint y: 566, endPoint x: 702, endPoint y: 554, distance: 59.4
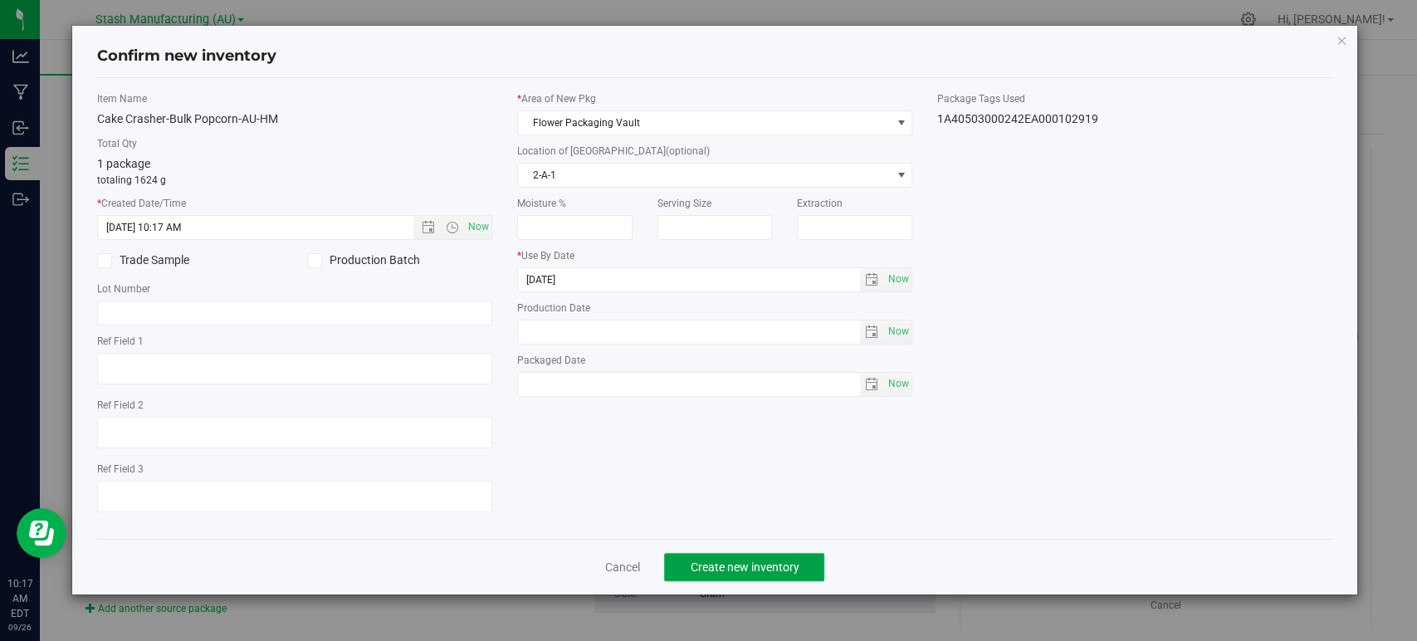
click at [759, 566] on span "Create new inventory" at bounding box center [744, 567] width 109 height 13
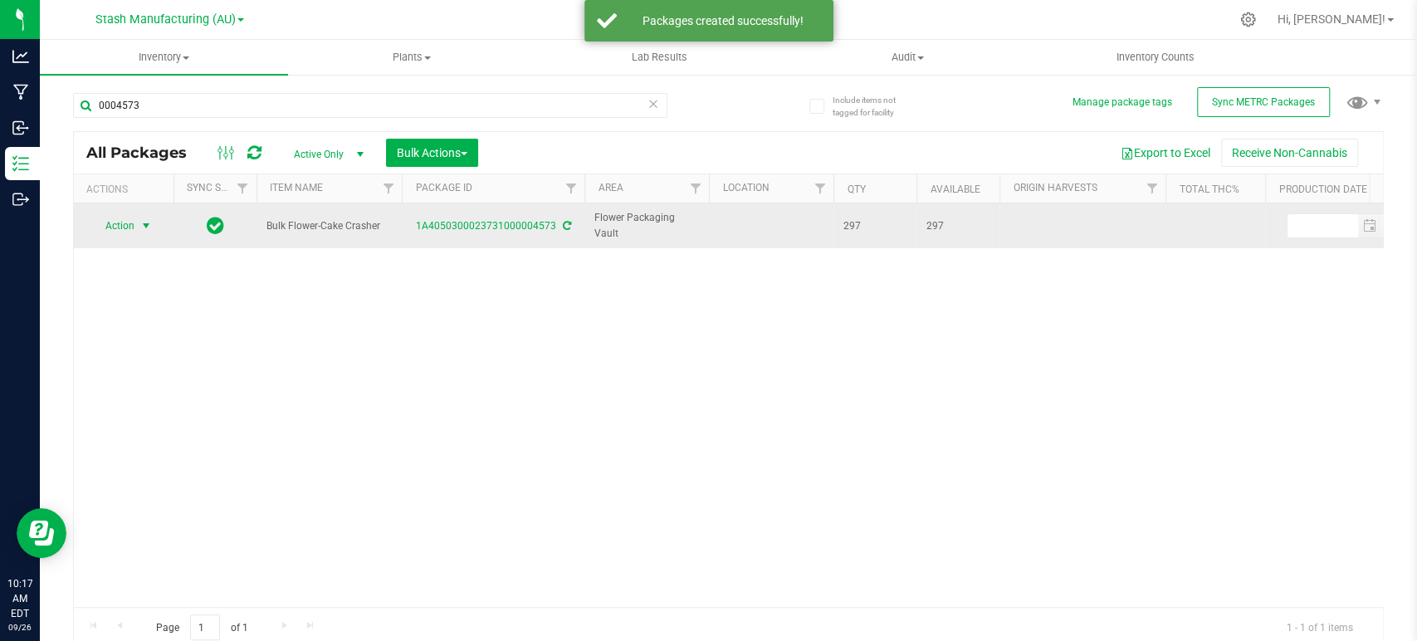
click at [127, 214] on span "Action" at bounding box center [113, 225] width 45 height 23
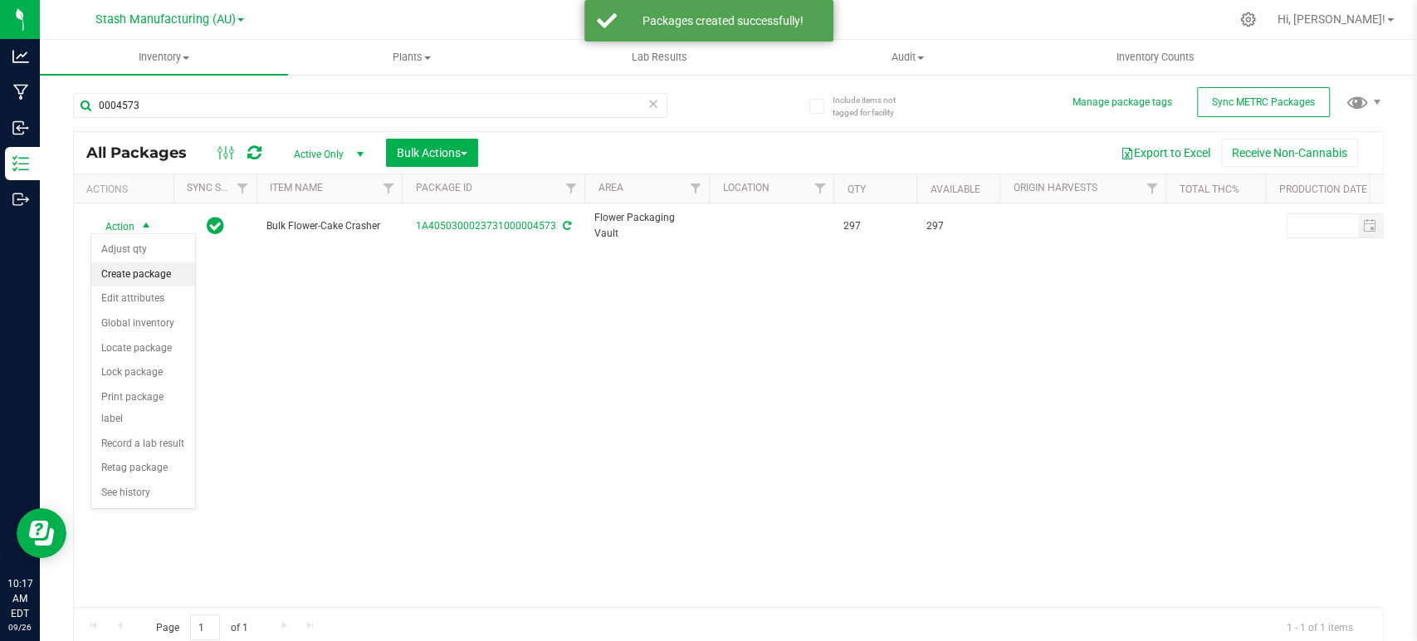
click at [128, 277] on li "Create package" at bounding box center [143, 274] width 104 height 25
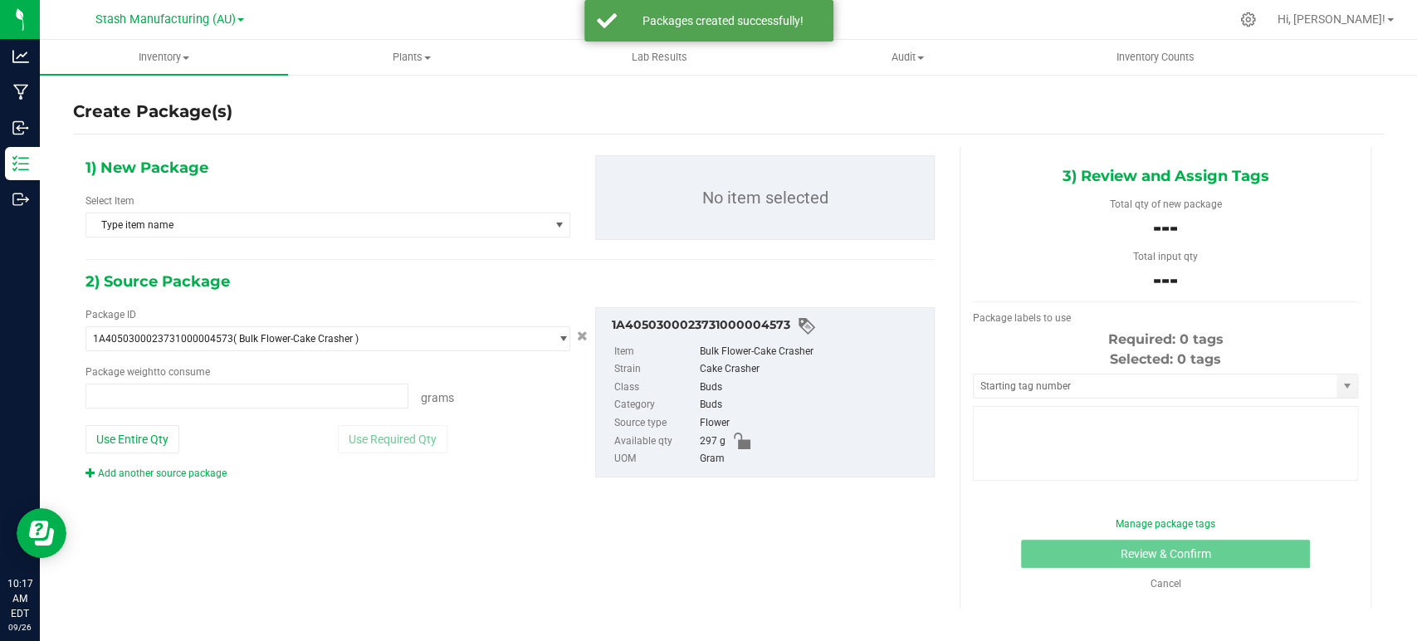
type input "0.0000 g"
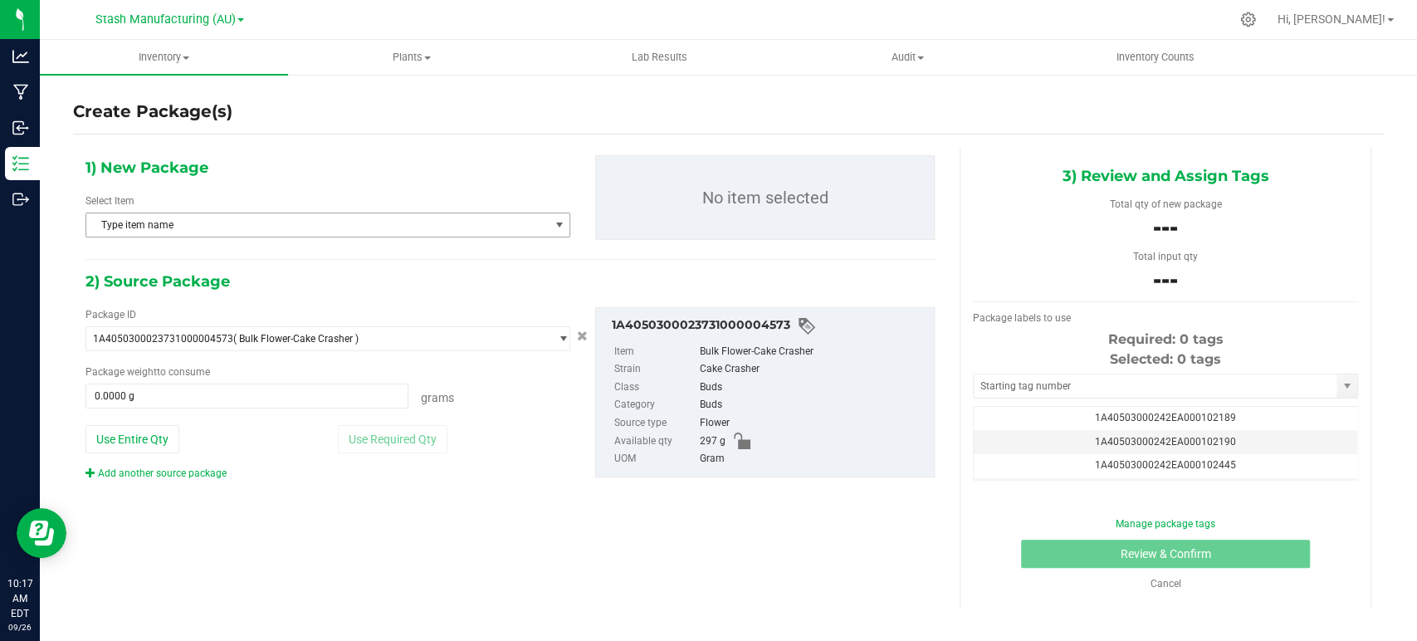
click at [193, 229] on span "Type item name" at bounding box center [317, 224] width 463 height 23
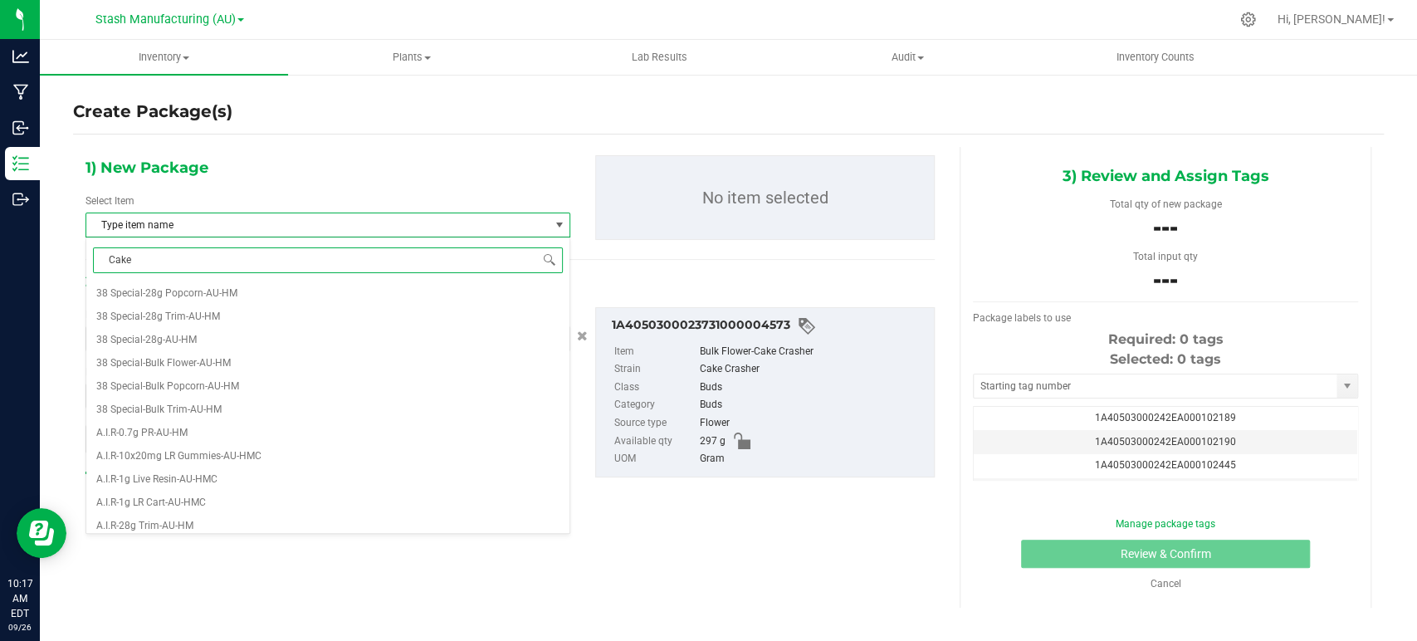
type input "Cake C"
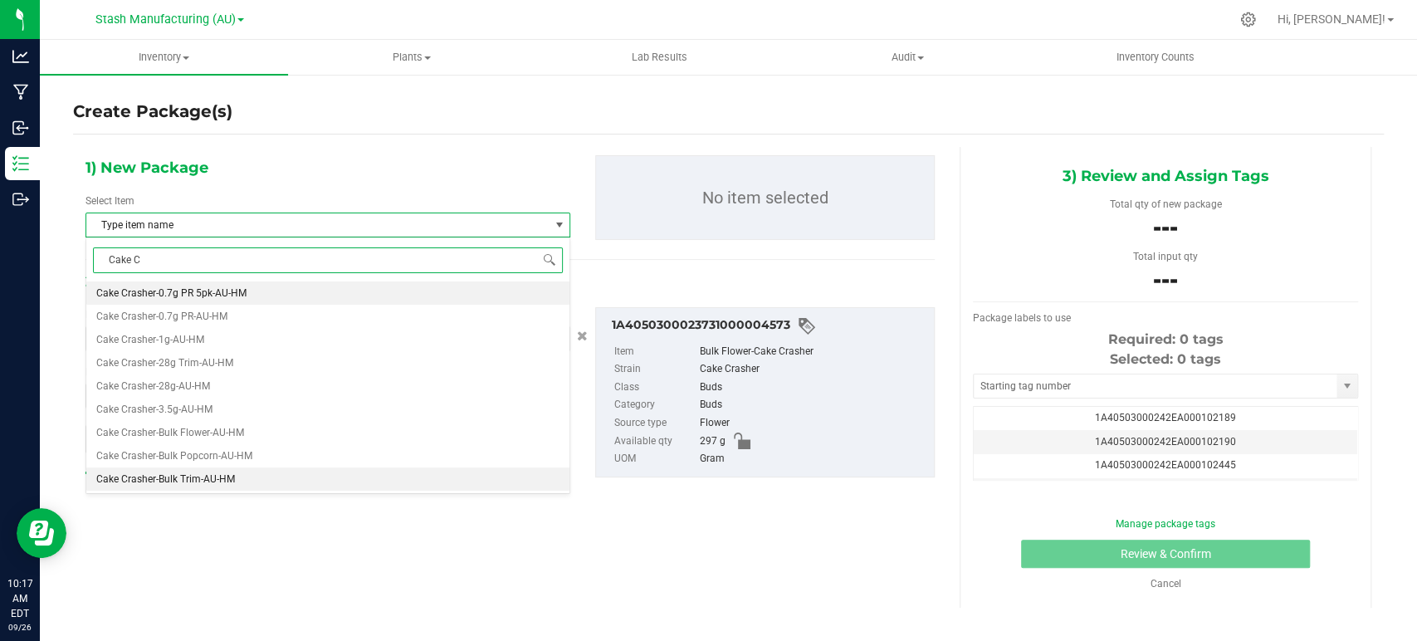
click at [201, 472] on li "Cake Crasher-Bulk Trim-AU-HM" at bounding box center [327, 479] width 483 height 23
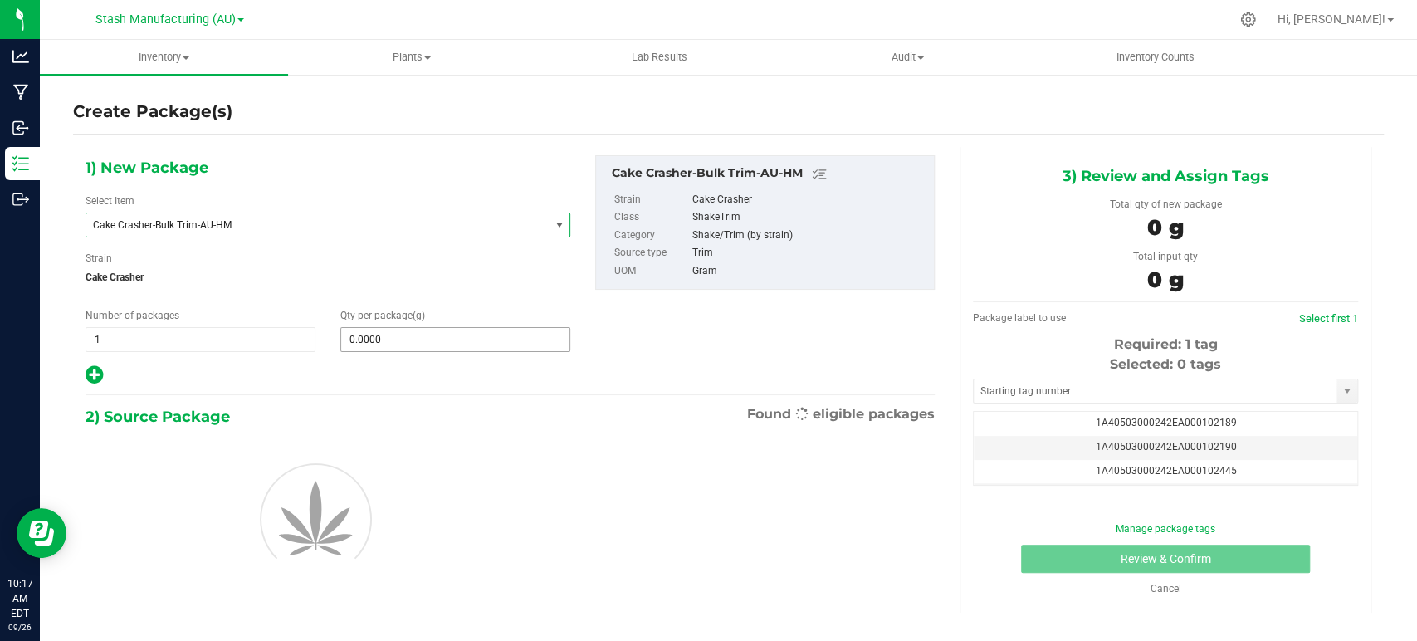
click at [389, 348] on span "0.0000 0" at bounding box center [455, 339] width 230 height 25
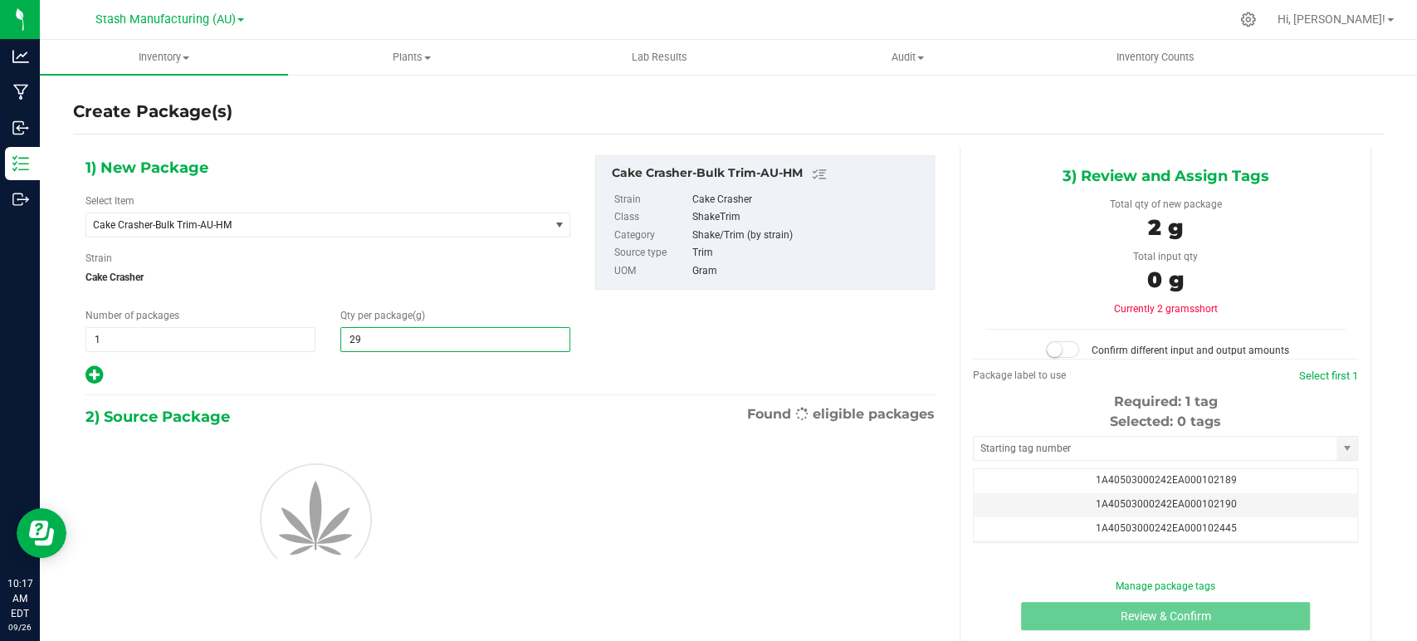
type input "297"
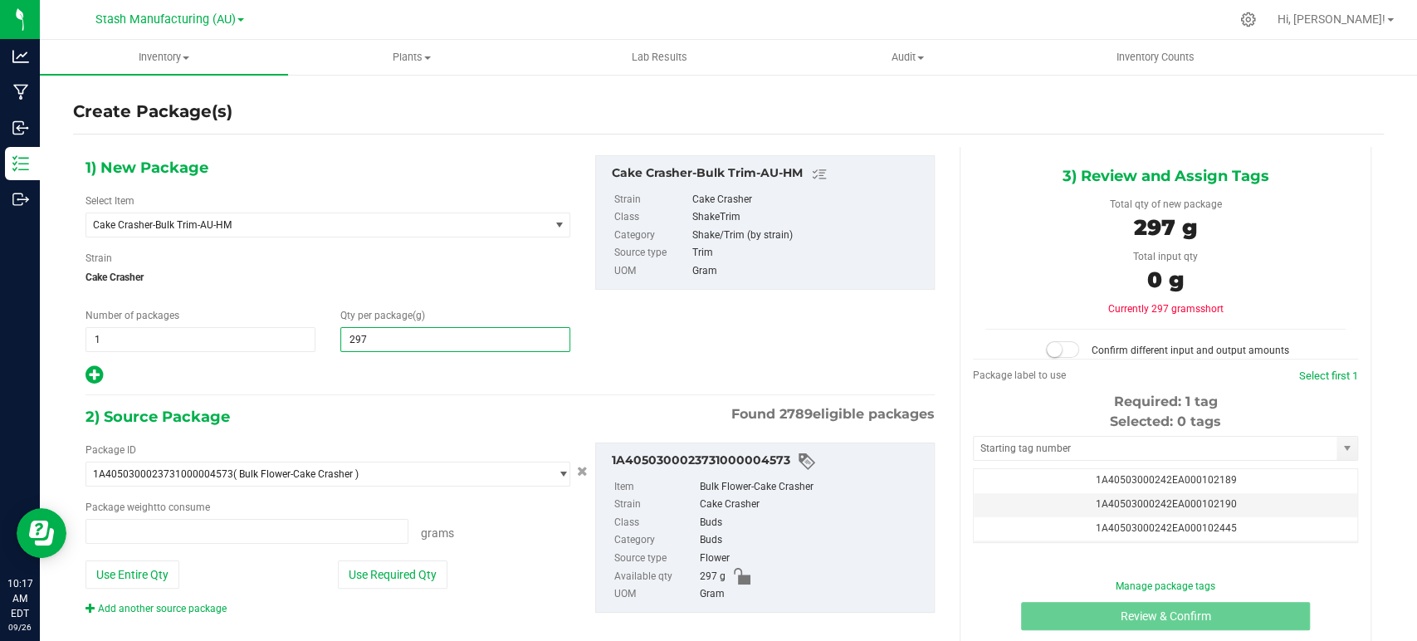
type input "0.0000 g"
type input "297.0000"
click at [389, 379] on div at bounding box center [328, 376] width 485 height 22
click at [428, 582] on button "Use Required Qty" at bounding box center [393, 575] width 110 height 28
type input "297.0000 g"
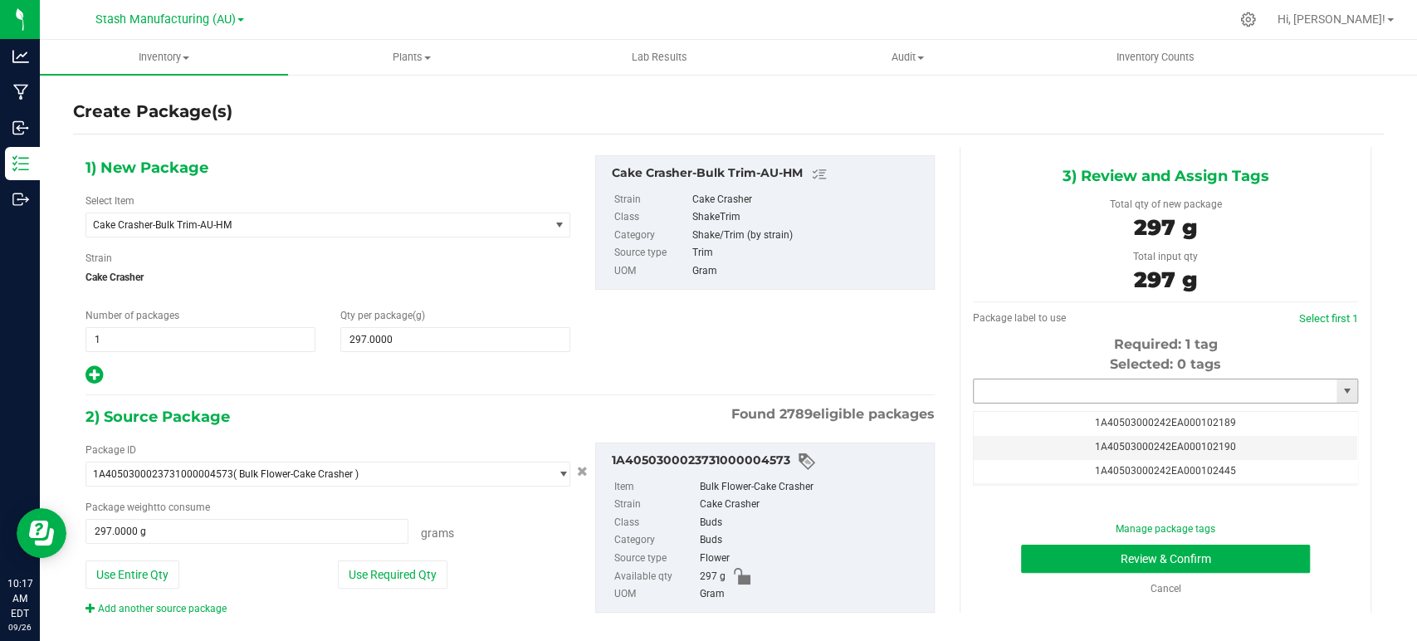
click at [1176, 398] on input "text" at bounding box center [1155, 390] width 363 height 23
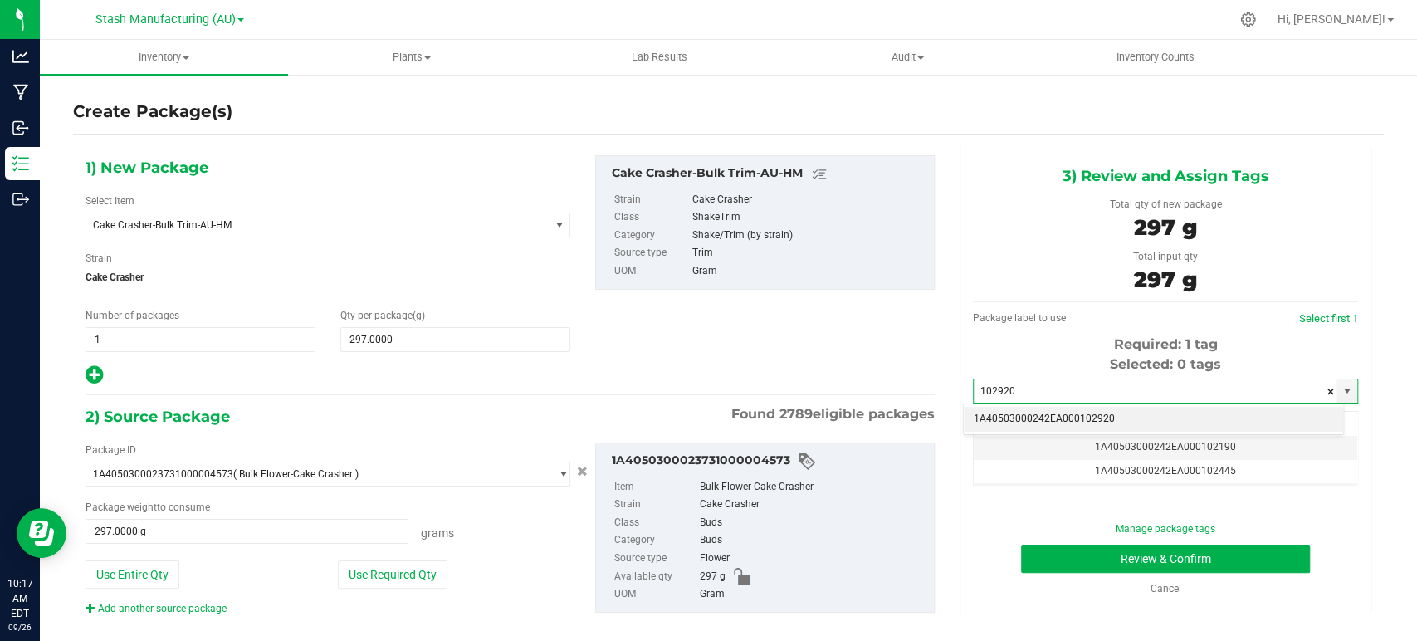
click at [1107, 404] on div "1A40503000242EA000102920 No matching tags" at bounding box center [1153, 420] width 381 height 32
click at [1104, 414] on li "1A40503000242EA000102920" at bounding box center [1153, 419] width 379 height 25
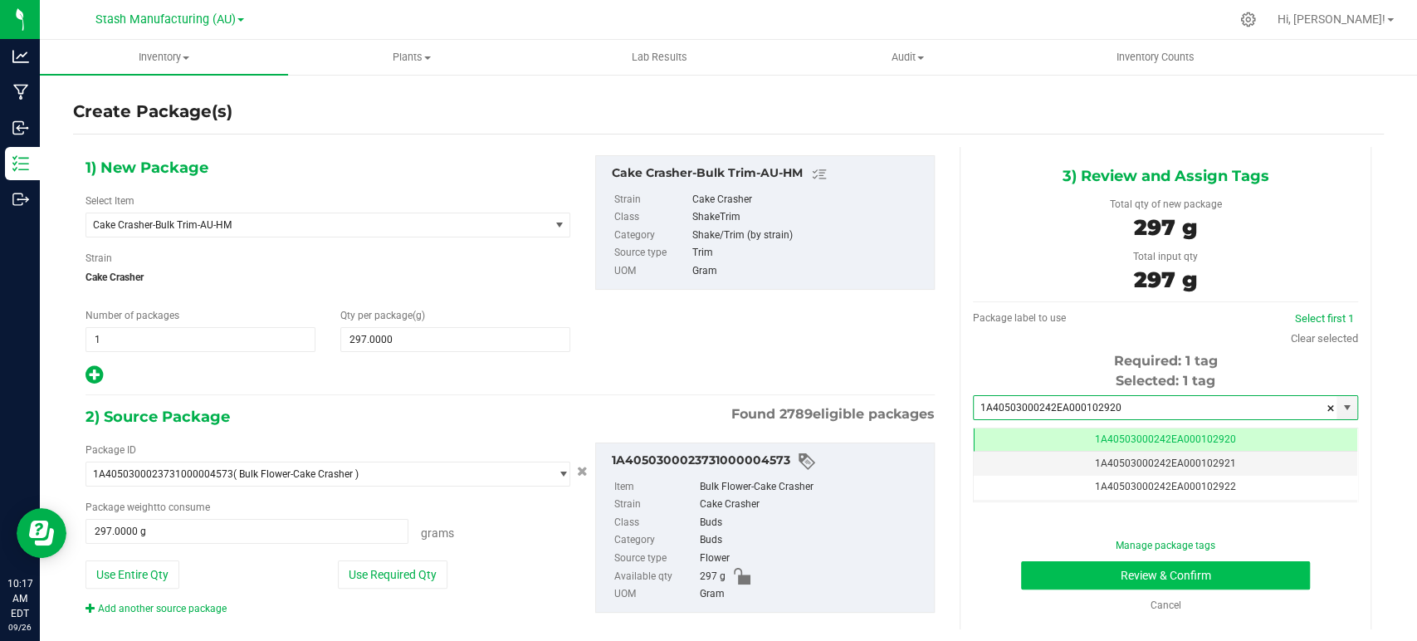
type input "1A40503000242EA000102920"
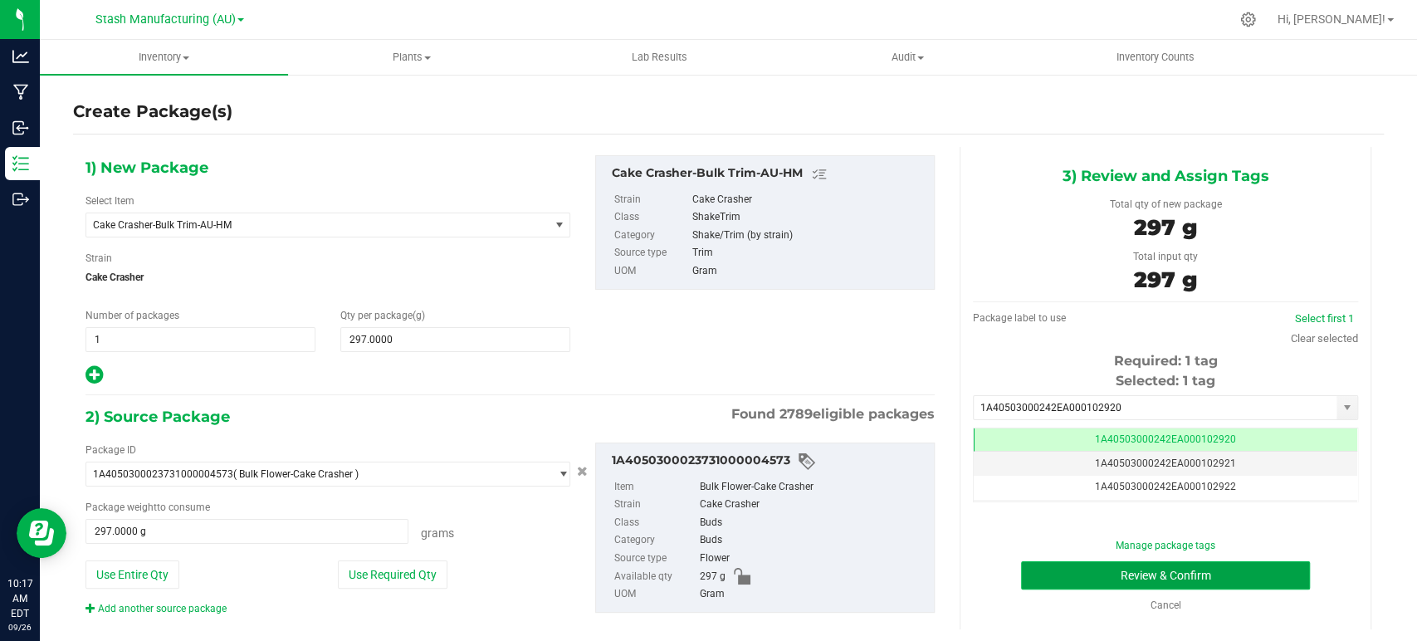
click at [1156, 575] on button "Review & Confirm" at bounding box center [1165, 575] width 288 height 28
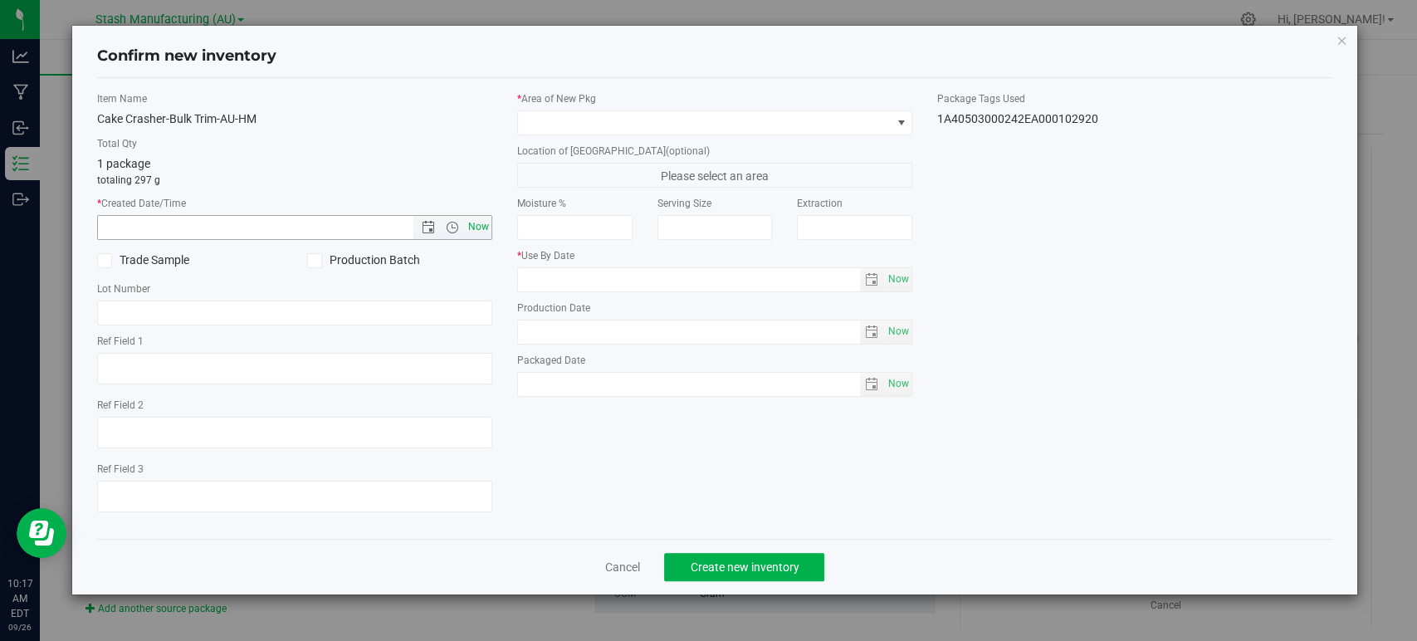
click at [485, 224] on span "Now" at bounding box center [479, 227] width 28 height 24
type input "[DATE] 10:17 AM"
click at [530, 120] on span at bounding box center [704, 122] width 373 height 23
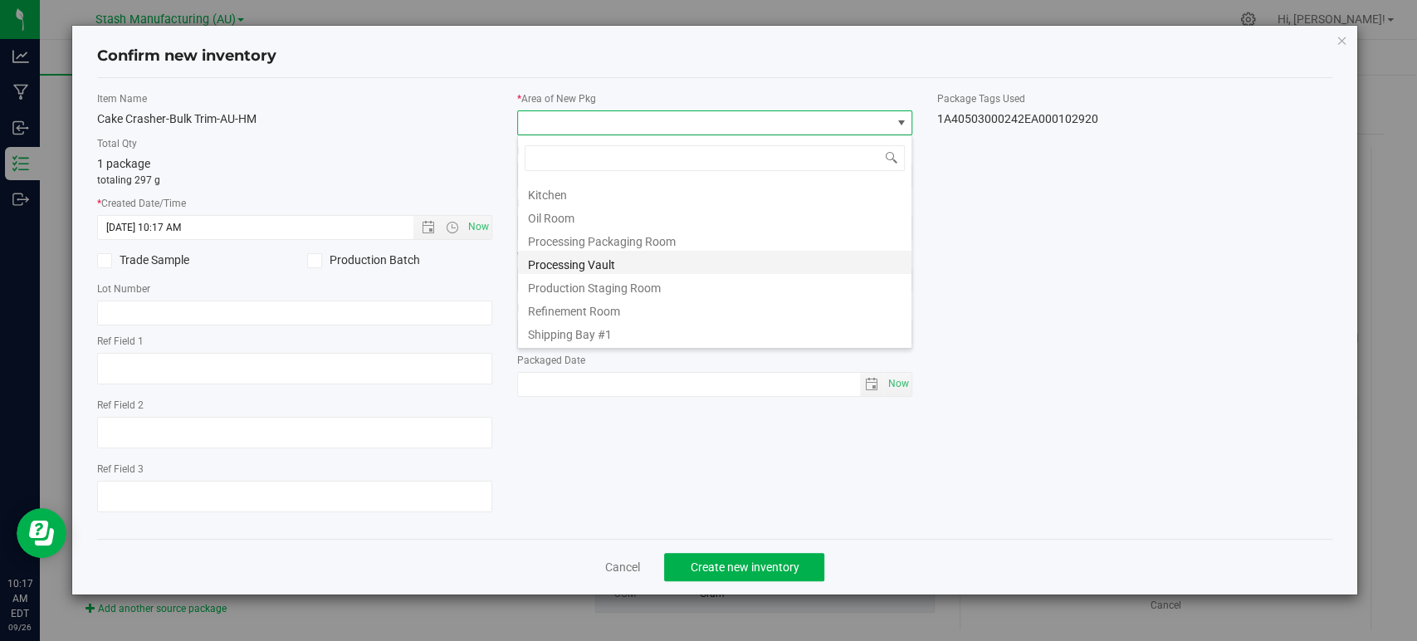
click at [571, 264] on li "Processing Vault" at bounding box center [715, 262] width 394 height 23
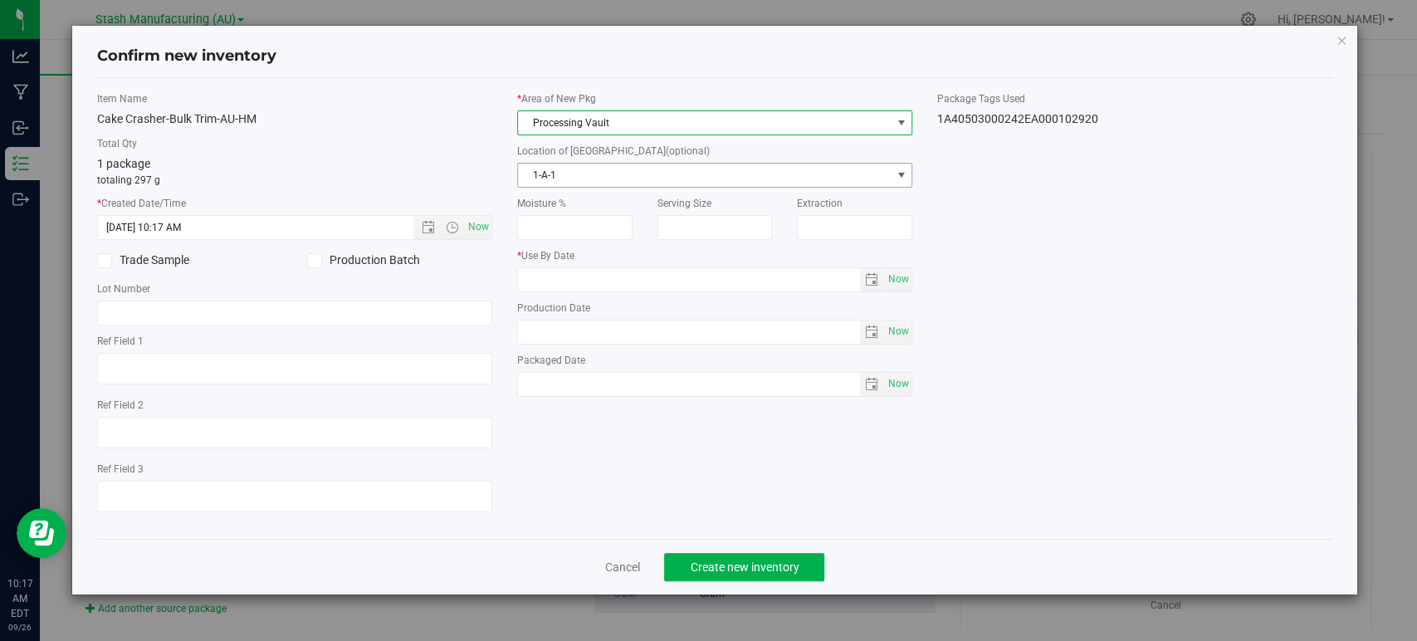
click at [561, 172] on span "1-A-1" at bounding box center [704, 175] width 373 height 23
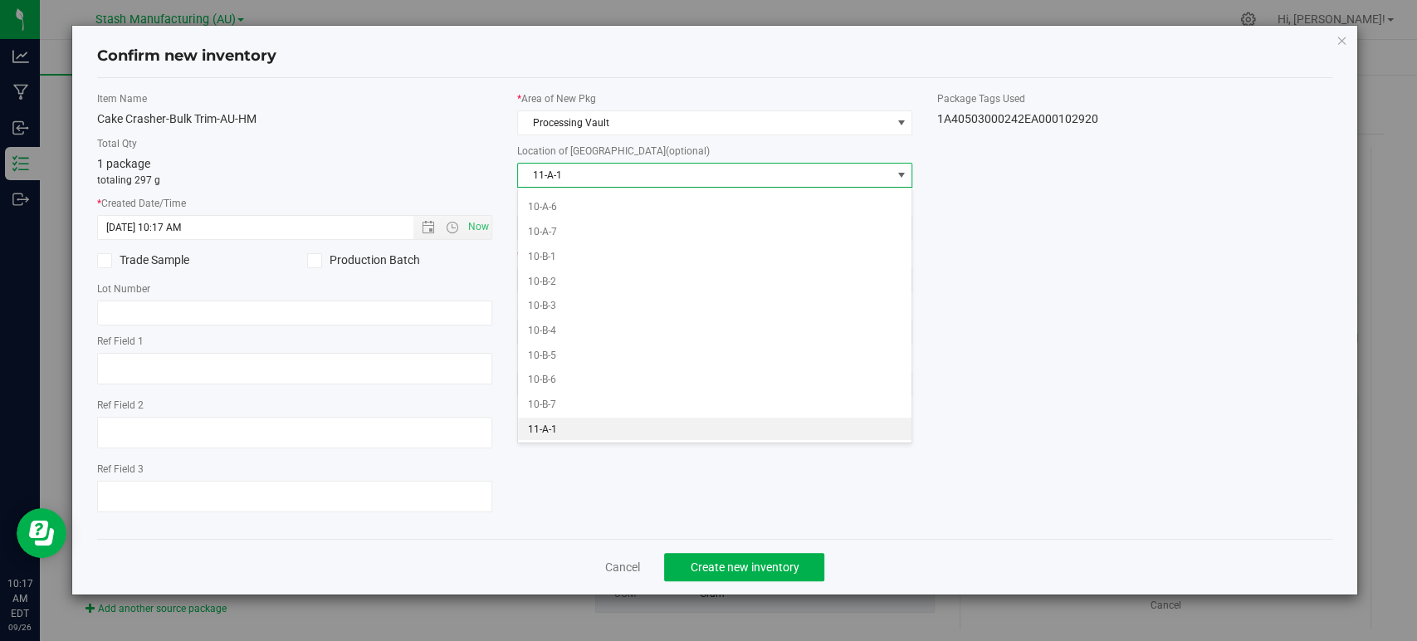
click at [537, 420] on li "11-A-1" at bounding box center [715, 430] width 394 height 25
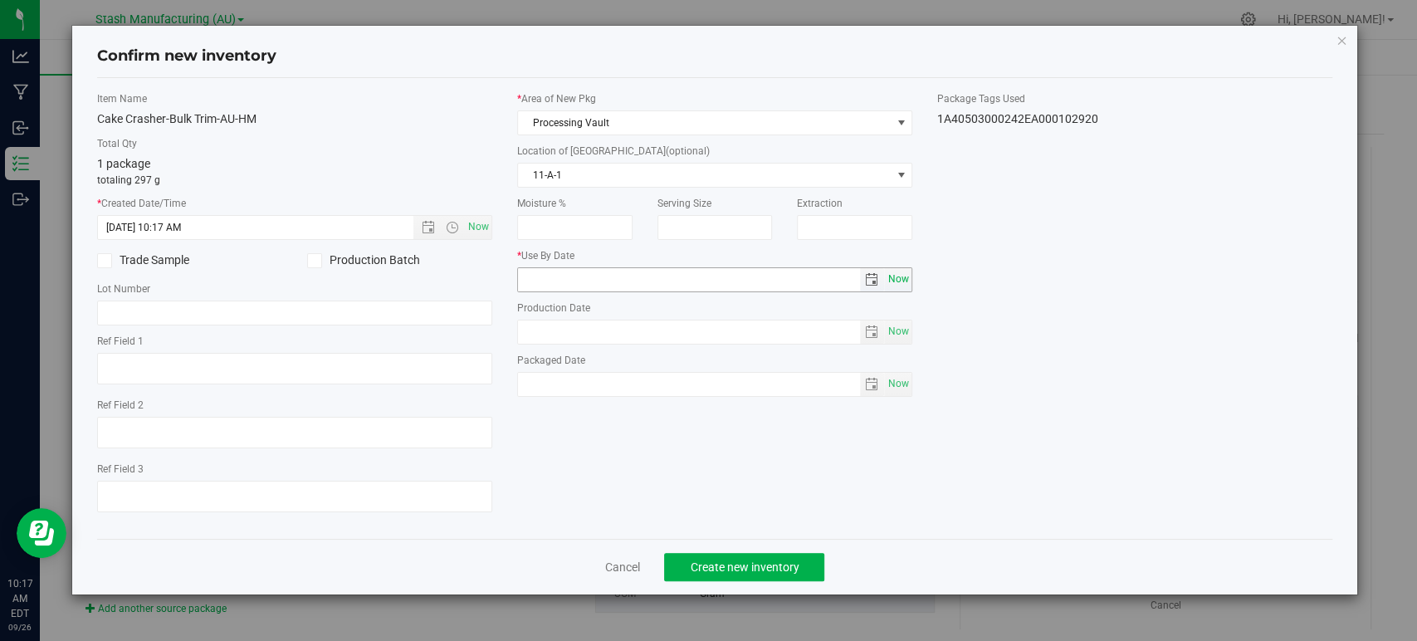
click at [904, 271] on span "Now" at bounding box center [899, 279] width 28 height 24
click at [546, 280] on input "[DATE]" at bounding box center [689, 279] width 342 height 23
type input "[DATE]"
click at [1038, 383] on div "Item Name Cake Crasher-Bulk Trim-AU-HM Total Qty 1 package totaling 297 g * Cre…" at bounding box center [715, 308] width 1261 height 434
click at [712, 570] on span "Create new inventory" at bounding box center [744, 567] width 109 height 13
